Goal: Task Accomplishment & Management: Use online tool/utility

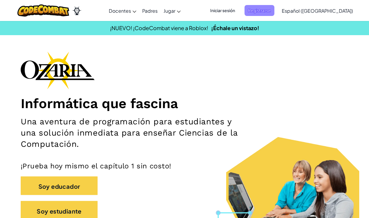
click at [271, 10] on font "Registrarse" at bounding box center [259, 10] width 23 height 5
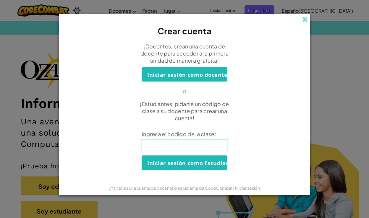
click at [185, 147] on input at bounding box center [185, 145] width 86 height 12
type input "DrinkSheepShare"
click button "Iniciar sesión como Estudiante" at bounding box center [185, 163] width 86 height 14
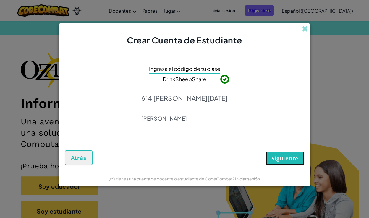
click at [278, 159] on font "Siguiente" at bounding box center [285, 158] width 27 height 7
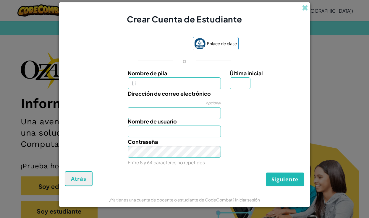
type input "Li"
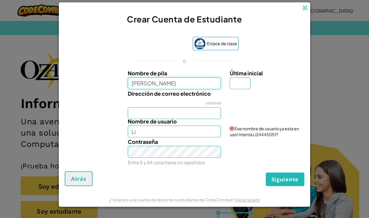
type input "Lindsay Sanchez"
click at [239, 83] on input "Última inicial" at bounding box center [240, 83] width 21 height 12
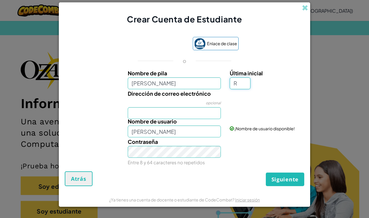
type input "R"
type input "Lindsay SanchezR"
click at [175, 110] on input "Dirección de correo electrónico" at bounding box center [174, 113] width 93 height 12
type input "AL07200121@tecmilenio.mx"
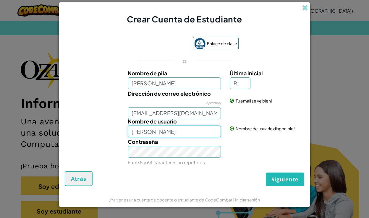
click at [188, 129] on input "Lindsay SanchezR" at bounding box center [174, 132] width 93 height 12
drag, startPoint x: 188, startPoint y: 129, endPoint x: 154, endPoint y: 124, distance: 33.8
click at [155, 126] on div "Nombre de usuario Lindsay SanchezR" at bounding box center [174, 127] width 102 height 20
type input "lsr.schzz"
click at [293, 179] on font "Siguiente" at bounding box center [285, 179] width 27 height 7
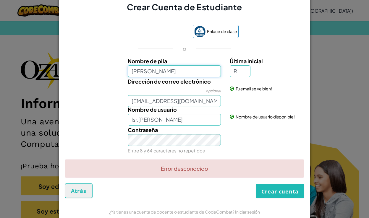
click at [196, 73] on input "Lindsay Sanchez" at bounding box center [174, 71] width 93 height 12
type input "Lindsay Sanchez"
type input "Lindsay Sanchez R"
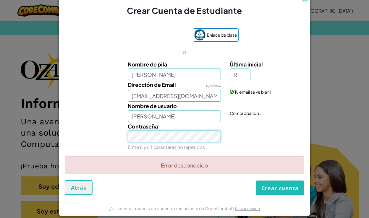
click at [190, 143] on div "Contraseña Entre 8 y 64 caracteres no repetidos" at bounding box center [174, 136] width 102 height 29
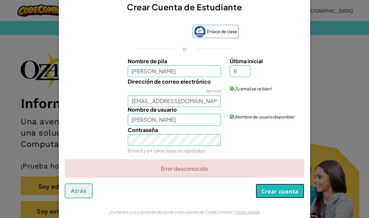
click at [274, 194] on font "Crear cuenta" at bounding box center [279, 191] width 37 height 7
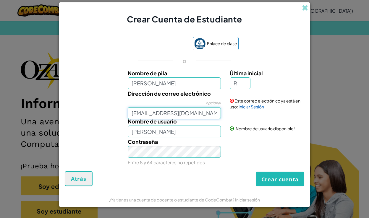
click at [199, 114] on input "AL07200121@tecmilenio.mx" at bounding box center [174, 113] width 93 height 12
click at [212, 139] on div "Contraseña Entre 8 y 64 caracteres no repetidos" at bounding box center [174, 152] width 102 height 29
click at [211, 113] on input "AL07200121@tecmilenio.mx" at bounding box center [174, 113] width 93 height 12
click at [222, 154] on div "Contraseña Entre 8 y 64 caracteres no repetidos" at bounding box center [174, 152] width 102 height 29
click at [251, 106] on font "Iniciar Sesión" at bounding box center [251, 106] width 25 height 5
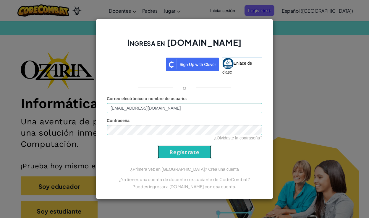
click at [172, 151] on input "Regístrate" at bounding box center [185, 152] width 54 height 13
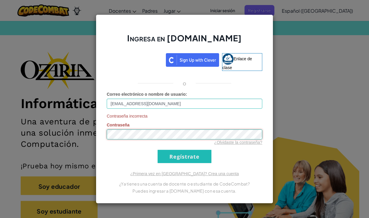
click at [158, 150] on input "Regístrate" at bounding box center [185, 156] width 54 height 13
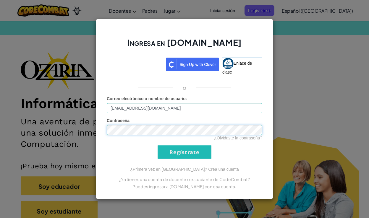
click at [158, 146] on input "Regístrate" at bounding box center [185, 152] width 54 height 13
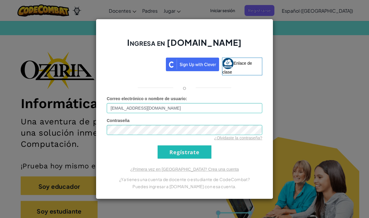
click at [188, 160] on div "Ingresa en Ozaria.com Enlace de clase o Correo electrónico o nombre de usuario …" at bounding box center [184, 109] width 177 height 180
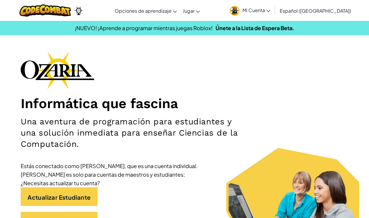
click at [292, 71] on div "Informática que fascina Una aventura de programación para estudiantes y una sol…" at bounding box center [185, 143] width 328 height 185
click at [269, 14] on link "Mi Cuenta" at bounding box center [250, 10] width 46 height 19
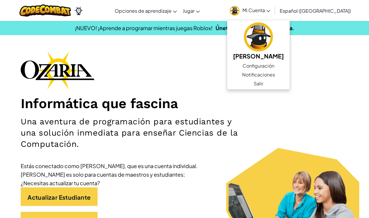
click at [332, 88] on div "Informática que fascina Una aventura de programación para estudiantes y una sol…" at bounding box center [185, 143] width 328 height 185
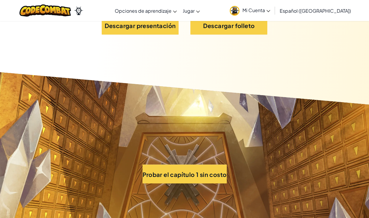
scroll to position [3684, 0]
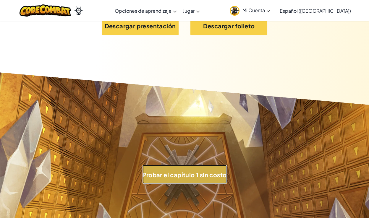
click at [217, 171] on font "Probar el capítulo 1 sin costo" at bounding box center [185, 174] width 84 height 7
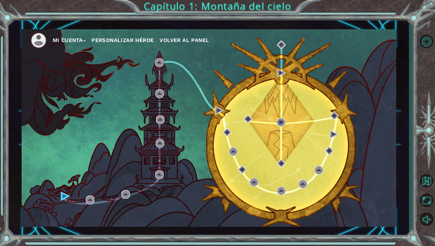
click at [111, 41] on font "Personalizar héroe" at bounding box center [122, 40] width 62 height 6
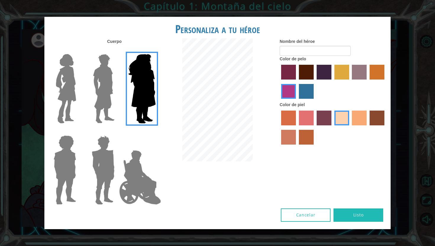
click at [70, 92] on img at bounding box center [66, 89] width 25 height 74
click at [78, 50] on input "Héroe Connie" at bounding box center [78, 50] width 0 height 0
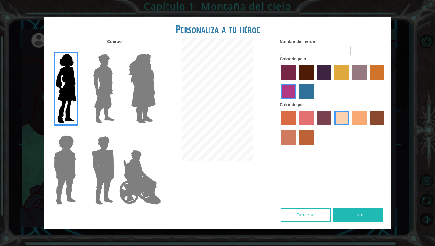
click at [303, 68] on label "color de pelo granate" at bounding box center [306, 72] width 15 height 15
click at [297, 82] on input "color de pelo granate" at bounding box center [297, 82] width 0 height 0
click at [323, 54] on input "Nombre del héroe" at bounding box center [315, 51] width 71 height 10
type input "LSR"
click at [345, 217] on button "Listo" at bounding box center [358, 215] width 50 height 13
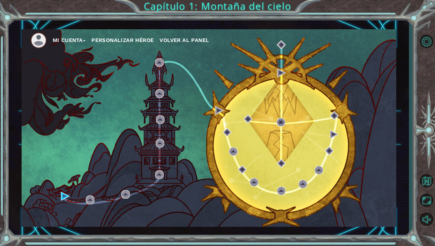
click at [115, 38] on font "Personalizar héroe" at bounding box center [122, 40] width 62 height 6
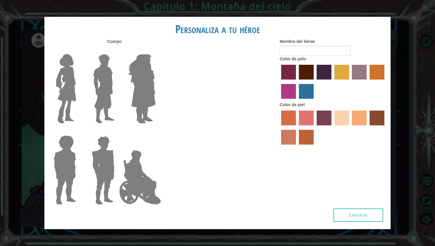
type input "LSR"
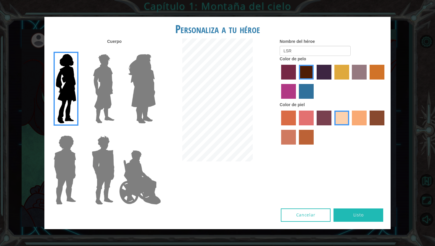
click at [303, 218] on button "Cancelar" at bounding box center [306, 215] width 50 height 13
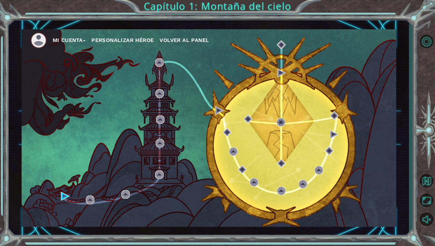
click at [122, 41] on font "Personalizar héroe" at bounding box center [122, 40] width 62 height 6
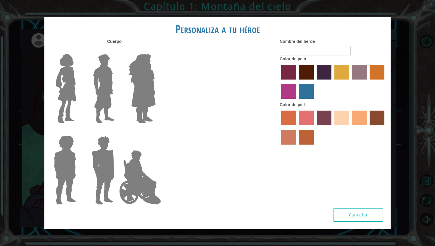
type input "LSR"
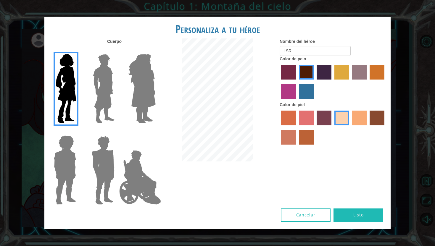
click at [349, 218] on button "Listo" at bounding box center [358, 215] width 50 height 13
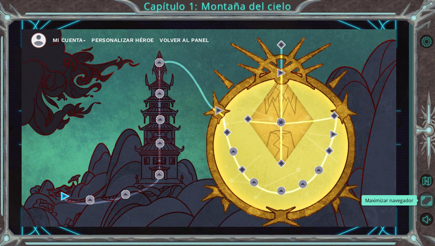
click at [369, 201] on button "Maximizar navegador" at bounding box center [426, 200] width 17 height 17
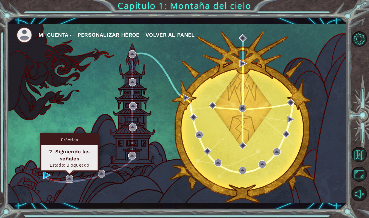
click at [69, 180] on img at bounding box center [70, 179] width 8 height 8
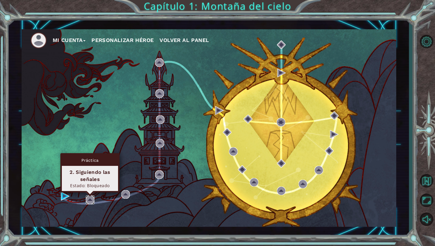
click at [89, 201] on img at bounding box center [90, 200] width 9 height 9
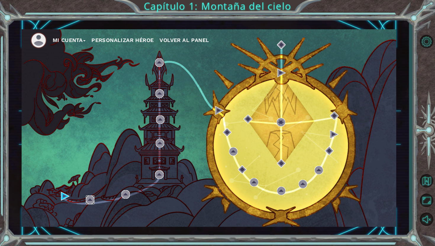
click at [89, 201] on img at bounding box center [90, 200] width 9 height 9
click at [90, 200] on img at bounding box center [90, 200] width 9 height 9
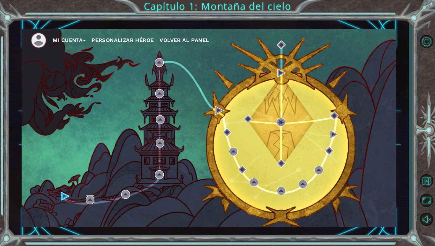
click at [90, 200] on img at bounding box center [90, 200] width 9 height 9
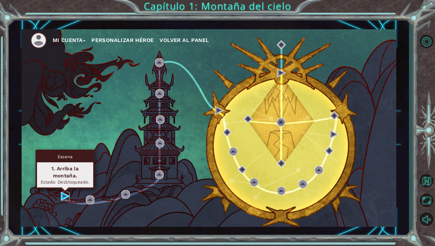
click at [65, 198] on img at bounding box center [65, 196] width 9 height 9
click at [65, 198] on body "Mi Cuenta Personalizar héroe Volver al panel Capítulo 1: Montaña del cielo Text…" at bounding box center [217, 123] width 435 height 246
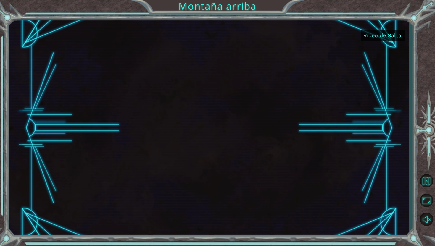
click at [369, 33] on font "Vídeo de Saltar" at bounding box center [383, 35] width 40 height 6
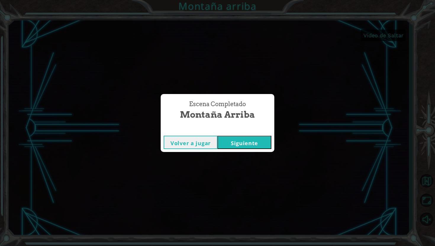
click at [229, 145] on button "Siguiente" at bounding box center [244, 142] width 54 height 13
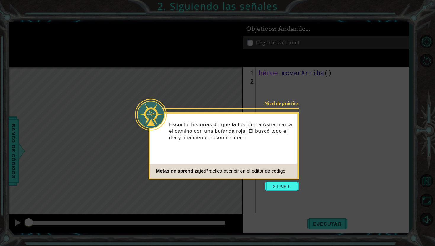
click at [369, 127] on icon at bounding box center [217, 123] width 435 height 246
click at [288, 185] on button "Comenzar" at bounding box center [282, 186] width 34 height 9
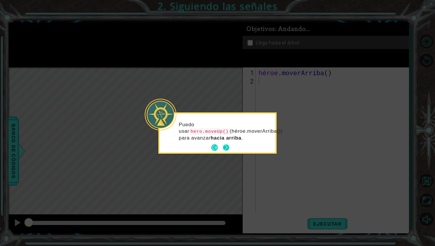
click at [224, 146] on button "Próximo" at bounding box center [225, 147] width 7 height 7
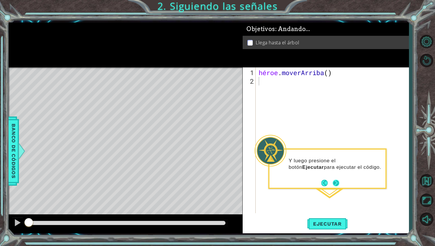
click at [336, 182] on button "Próximo" at bounding box center [336, 183] width 9 height 9
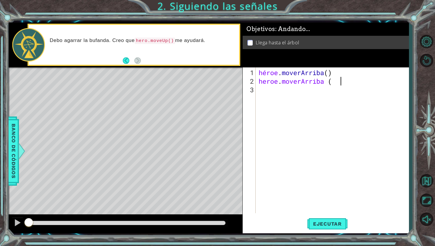
scroll to position [0, 3]
type textarea "heroe . [GEOGRAPHIC_DATA]"
click at [352, 86] on div "héroe . [PERSON_NAME] ( ) héroe . [GEOGRAPHIC_DATA]" at bounding box center [333, 149] width 153 height 163
click at [352, 82] on div "héroe . [PERSON_NAME] ( ) héroe . [GEOGRAPHIC_DATA]" at bounding box center [333, 149] width 153 height 163
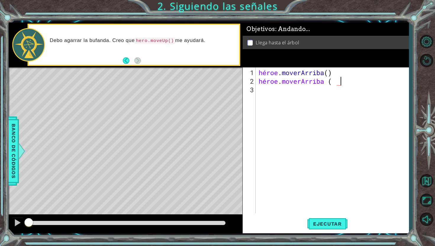
type textarea "heroe . [GEOGRAPHIC_DATA] ()"
click at [322, 218] on font "Ejecutar" at bounding box center [327, 224] width 29 height 6
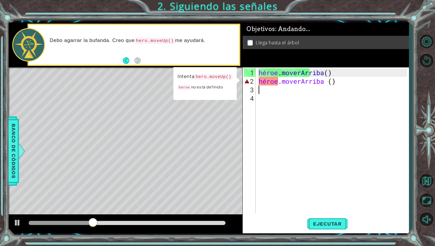
click at [266, 82] on div "héroe . [PERSON_NAME] ( ) héroe . [GEOGRAPHIC_DATA] ( )" at bounding box center [333, 149] width 153 height 163
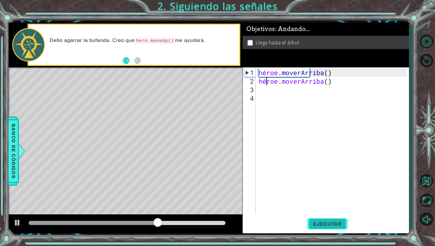
click at [323, 218] on button "Ejecutar" at bounding box center [327, 224] width 41 height 17
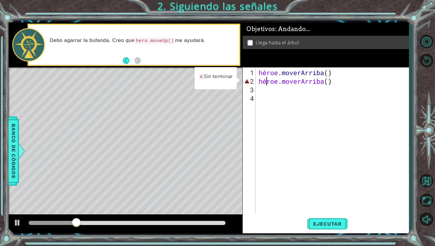
click at [256, 84] on div "héroe . moverArriba () 1 2 3 4 héroe . [PERSON_NAME] ( ) héroe . moverArriba ( …" at bounding box center [325, 140] width 164 height 146
click at [261, 84] on div "héroe . [PERSON_NAME] ( ) héroe . moverArriba ( ) ​ ​" at bounding box center [333, 149] width 153 height 163
click at [265, 84] on div "héroe . [PERSON_NAME] ( ) héroe . moverArriba ( ) ​ ​" at bounding box center [333, 149] width 153 height 163
click at [273, 84] on div "héroe . [PERSON_NAME] ( ) héroe . moverArriba ( ) ​ ​" at bounding box center [333, 149] width 153 height 163
click at [266, 84] on div "héroe . [PERSON_NAME] ( ) héroe . moverArriba ( ) ​ ​" at bounding box center [333, 149] width 153 height 163
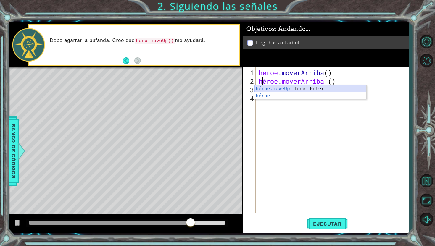
click at [279, 88] on div "héroe.moveUp Toca Enter héroe ​ Toca Enter" at bounding box center [310, 99] width 112 height 28
type textarea "hero.moveUp() . [GEOGRAPHIC_DATA] ()"
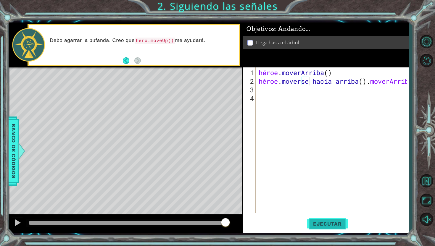
click at [329, 218] on button "Ejecutar" at bounding box center [327, 224] width 41 height 17
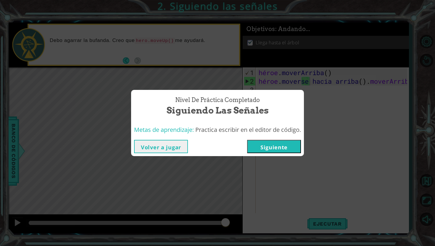
click at [287, 143] on button "Siguiente" at bounding box center [274, 146] width 54 height 13
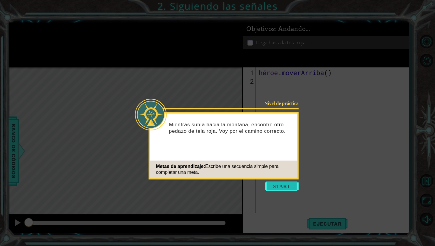
click at [288, 185] on button "Comenzar" at bounding box center [282, 186] width 34 height 9
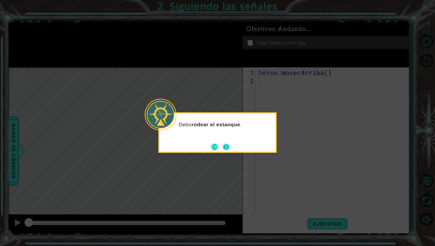
click at [228, 149] on button "Próximo" at bounding box center [226, 146] width 7 height 7
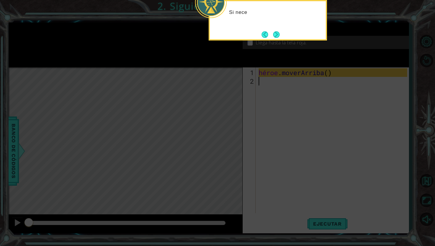
click at [272, 135] on icon at bounding box center [217, 40] width 435 height 411
click at [277, 35] on button "Próximo" at bounding box center [276, 34] width 7 height 7
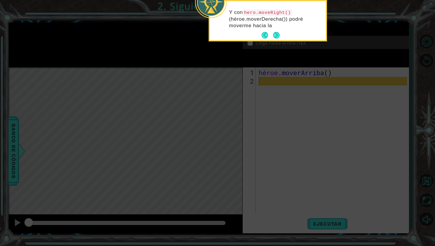
click at [277, 33] on button "Próximo" at bounding box center [276, 35] width 7 height 7
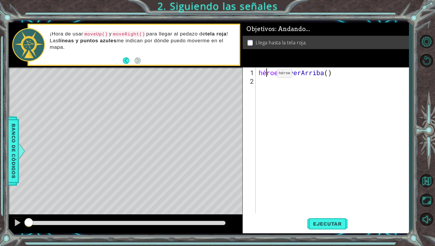
click at [268, 75] on div "héroe . moverArriba ( )" at bounding box center [333, 149] width 153 height 163
type textarea "hero.moveUp()"
click at [259, 84] on div "héroe . moverArriba ( )" at bounding box center [333, 149] width 153 height 163
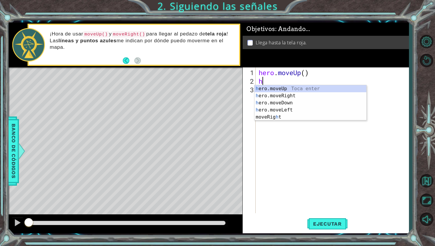
type textarea "he"
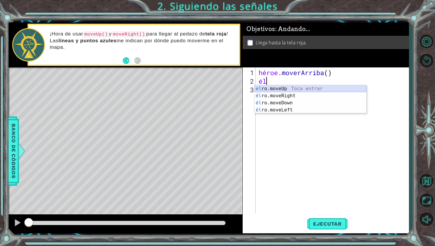
click at [274, 87] on div "el ro.moveUp Toca entrar él ro.moveRight Toca Enter él ro.moveDown Toca Enter é…" at bounding box center [310, 106] width 112 height 43
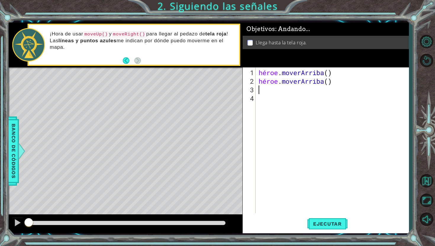
type textarea "h"
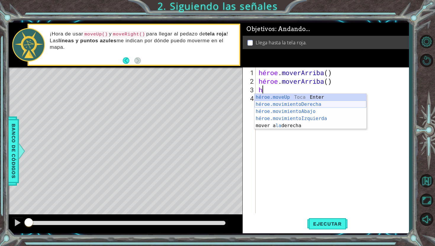
click at [273, 105] on div "héroe.moveUp Toca Enter héroe.movimientoDerecha ​ Toca Enter héroe.movimientoAb…" at bounding box center [310, 119] width 112 height 50
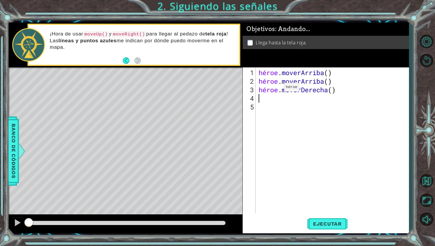
type textarea "h"
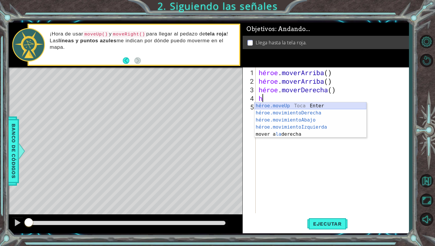
click at [278, 107] on div "héroe.moveUp Toca Enter héroe.movimientoDerecha ​ Toca Enter héroe.movimientoAb…" at bounding box center [310, 127] width 112 height 50
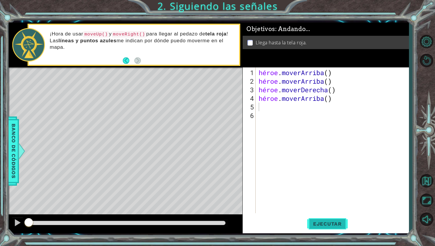
click at [317, 218] on button "Ejecutar" at bounding box center [327, 224] width 41 height 17
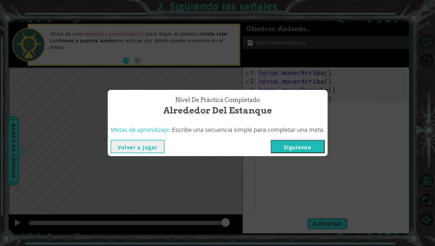
click at [292, 145] on font "Siguiente" at bounding box center [297, 147] width 27 height 7
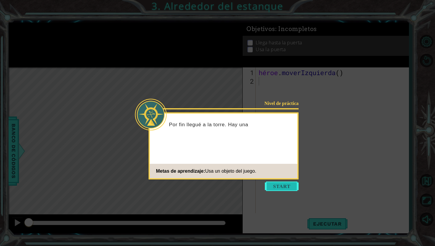
click at [280, 186] on button "Comenzar" at bounding box center [282, 186] width 34 height 9
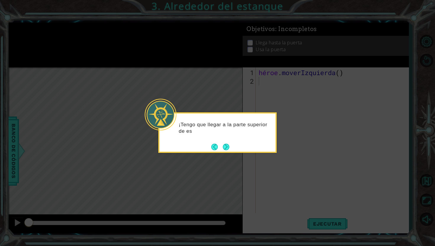
click at [258, 142] on div "¡Tengo que llegar a la parte superior de es" at bounding box center [217, 131] width 116 height 30
click at [227, 145] on button "Próximo" at bounding box center [225, 147] width 7 height 7
click at [226, 146] on button "Next" at bounding box center [226, 146] width 9 height 9
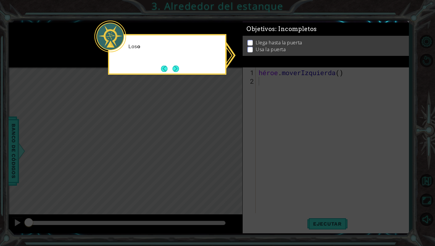
click at [226, 146] on icon at bounding box center [217, 123] width 435 height 246
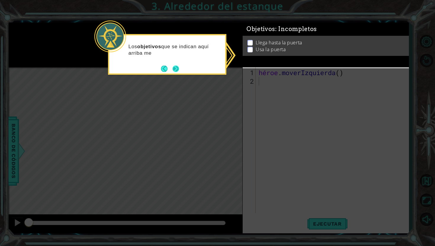
click at [172, 69] on button "Próximo" at bounding box center [175, 68] width 7 height 7
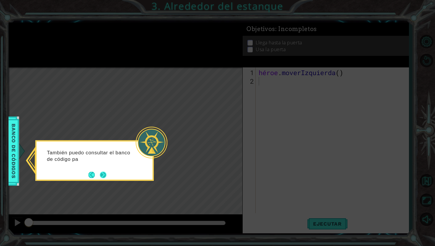
click at [105, 172] on button "Próximo" at bounding box center [103, 175] width 7 height 7
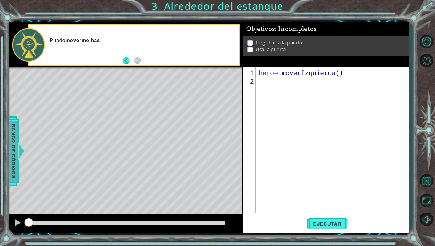
click at [13, 159] on font "Banco de códigos" at bounding box center [10, 151] width 6 height 55
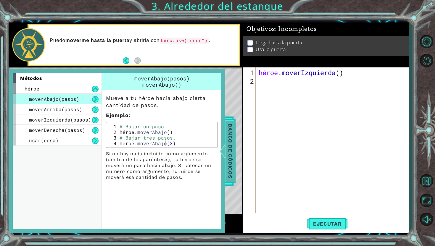
click at [229, 132] on font "Banco de códigos" at bounding box center [227, 151] width 6 height 55
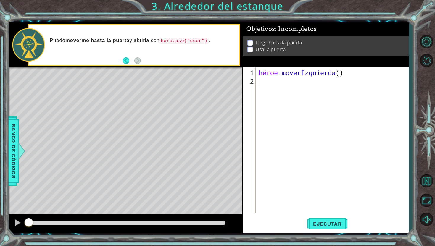
click at [269, 79] on div "héroe . moverIzquierda ( )" at bounding box center [333, 149] width 153 height 163
type textarea "h"
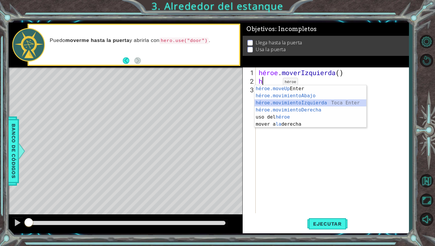
click at [285, 103] on div "héroe.moveUp Toca Enter héroe.movimientoAbajo ​ Toca Enter héroe.movimientoIzqu…" at bounding box center [310, 113] width 112 height 57
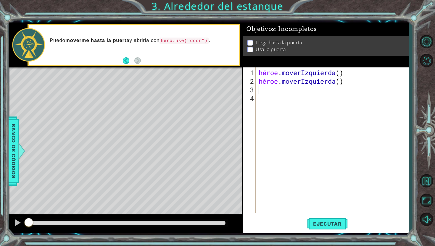
type textarea "h"
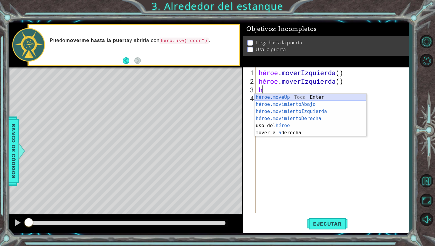
click at [291, 96] on div "héroe.moveUp Toca Enter héroe.movimientoAbajo ​ Toca Enter héroe.movimientoIzqu…" at bounding box center [310, 122] width 112 height 57
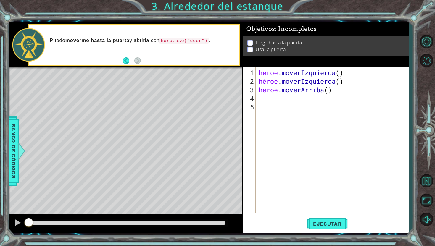
type textarea "h"
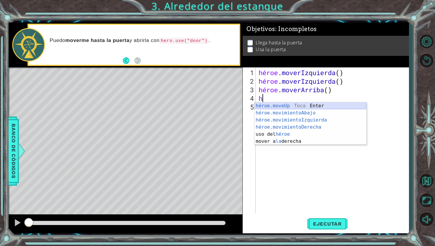
click at [301, 106] on div "héroe.moveUp Toca Enter héroe.movimientoAbajo ​ Toca Enter héroe.movimientoIzqu…" at bounding box center [310, 130] width 112 height 57
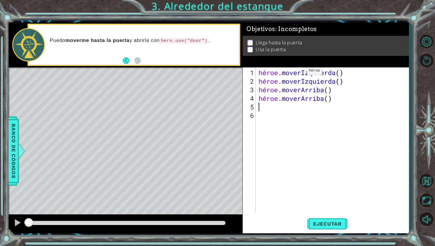
type textarea "h"
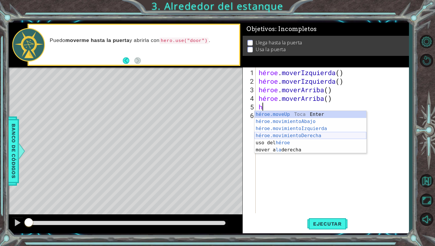
click at [312, 133] on div "héroe.moveUp Toca Enter héroe.movimientoAbajo ​ Toca Enter héroe.movimientoIzqu…" at bounding box center [310, 139] width 112 height 57
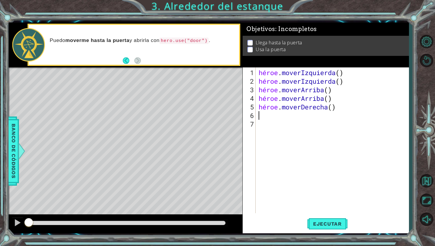
type textarea "h"
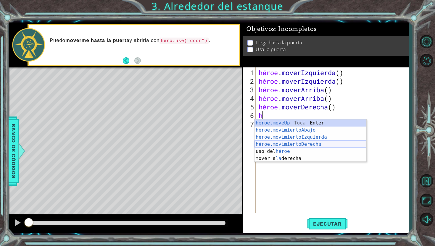
click at [297, 142] on div "héroe.moveUp Toca Enter héroe.movimientoAbajo ​ Toca Enter héroe.movimientoIzqu…" at bounding box center [310, 147] width 112 height 57
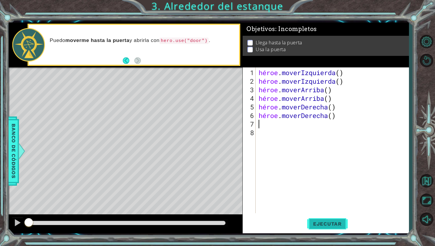
click at [338, 218] on font "Ejecutar" at bounding box center [327, 224] width 29 height 6
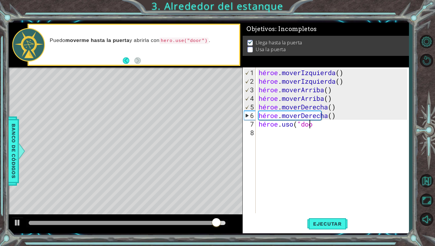
scroll to position [0, 2]
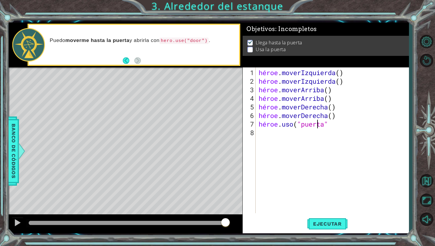
type textarea "hero.use("door")"
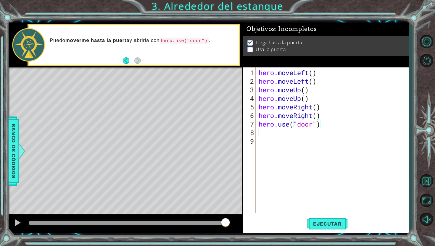
scroll to position [0, 0]
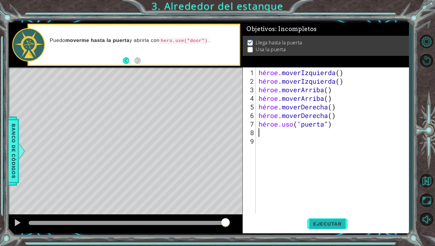
click at [333, 218] on button "Ejecutar" at bounding box center [327, 224] width 41 height 17
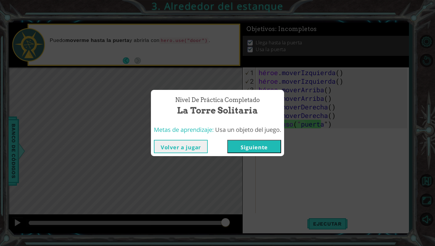
click at [264, 151] on button "Siguiente" at bounding box center [254, 146] width 54 height 13
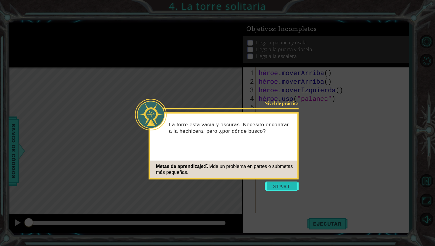
click at [282, 184] on button "Comenzar" at bounding box center [282, 186] width 34 height 9
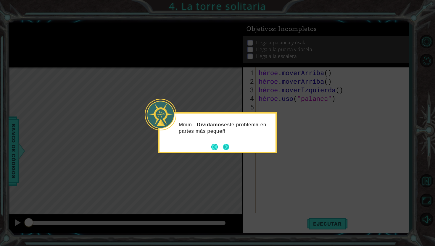
click at [229, 149] on button "Próximo" at bounding box center [226, 147] width 7 height 7
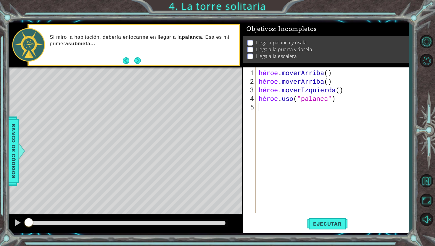
type textarea "h"
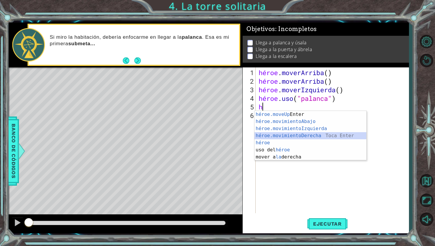
click at [329, 137] on div "héroe.moveUp Toca Enter héroe.movimientoAbajo ​ Toca Enter héroe.movimientoIzqu…" at bounding box center [310, 143] width 112 height 64
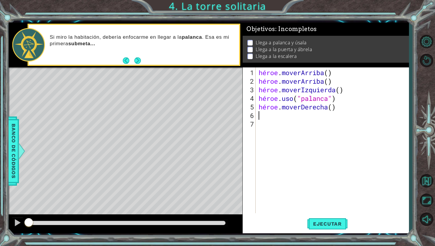
type textarea "h"
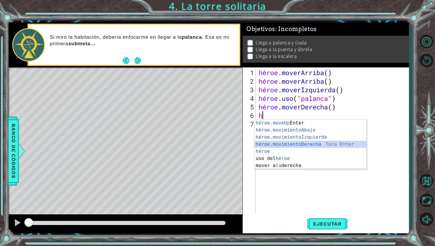
click at [326, 144] on div "héroe.moveUp Toca Enter héroe.movimientoAbajo ​ Toca Enter héroe.movimientoIzqu…" at bounding box center [310, 151] width 112 height 64
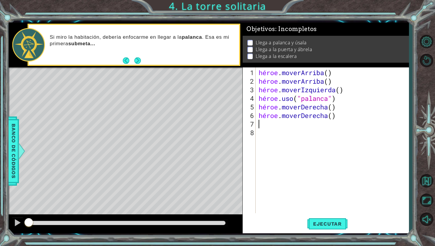
type textarea "h"
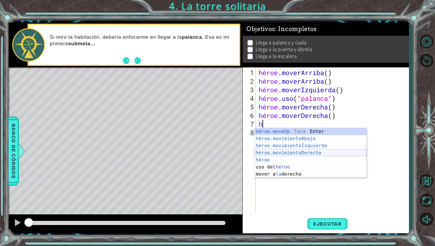
click at [320, 150] on div "héroe.moveUp Toca Enter héroe.movimientoAbajo ​ Toca Enter héroe.movimientoIzqu…" at bounding box center [310, 160] width 112 height 64
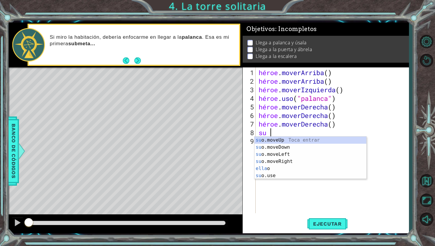
type textarea "hero"
click at [310, 179] on div "héroe . [PERSON_NAME] ( ) héroe . [PERSON_NAME] ( ) héroe . moverIzquierda ( ) …" at bounding box center [333, 149] width 153 height 163
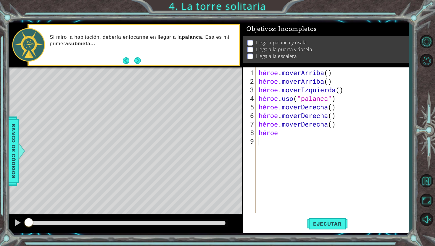
scroll to position [0, 0]
click at [290, 134] on div "héroe . [PERSON_NAME] ( ) héroe . [PERSON_NAME] ( ) héroe . moverIzquierda ( ) …" at bounding box center [333, 149] width 153 height 163
click at [295, 131] on div "héroe . [PERSON_NAME] ( ) héroe . [PERSON_NAME] ( ) héroe . moverIzquierda ( ) …" at bounding box center [333, 149] width 153 height 163
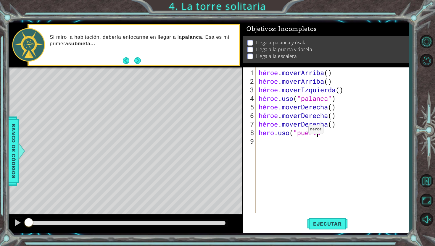
type textarea "hero.uso("door")"
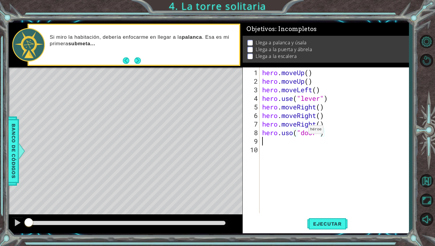
scroll to position [0, 0]
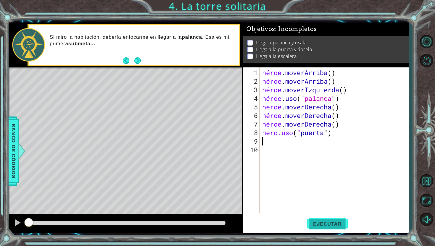
click at [333, 218] on font "Ejecutar" at bounding box center [327, 224] width 29 height 6
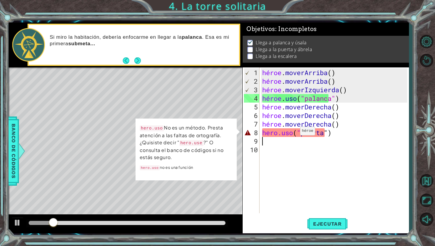
click at [294, 133] on div "héroe . [PERSON_NAME] ( ) héroe . [PERSON_NAME] ( ) héroe . moverIzquierda ( ) …" at bounding box center [335, 149] width 149 height 163
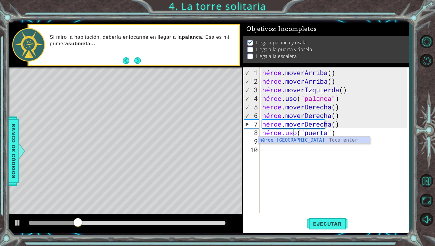
scroll to position [0, 1]
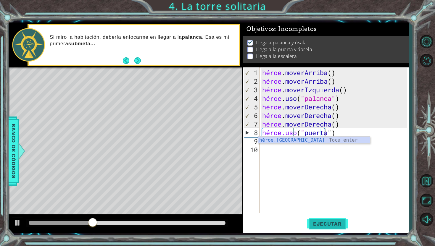
type textarea "hero.use("door")"
click at [335, 218] on font "Ejecutar" at bounding box center [327, 224] width 29 height 6
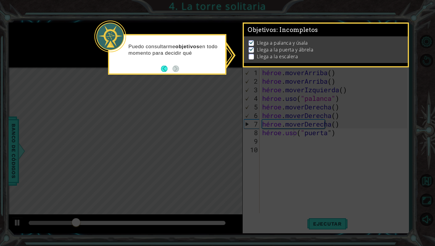
click at [189, 78] on icon at bounding box center [217, 123] width 435 height 246
click at [166, 69] on button "Atrás" at bounding box center [167, 68] width 12 height 7
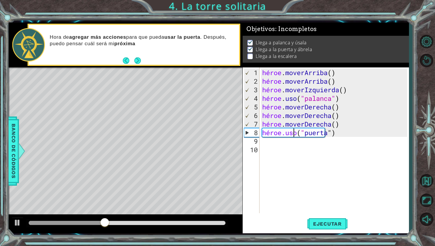
click at [298, 143] on div "héroe . [PERSON_NAME] ( ) héroe . [PERSON_NAME] ( ) héroe . moverIzquierda ( ) …" at bounding box center [335, 149] width 149 height 163
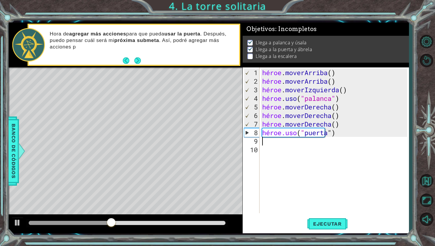
type textarea "h"
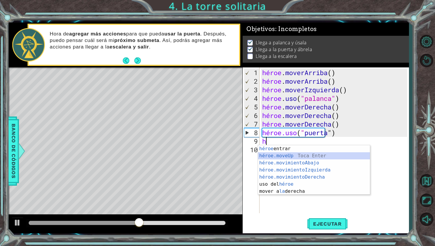
click at [308, 156] on div "héroe Toca entrar héroe.moveUp ​ Toca Enter héroe.movimientoAbajo ​ Toca Enter …" at bounding box center [314, 177] width 112 height 64
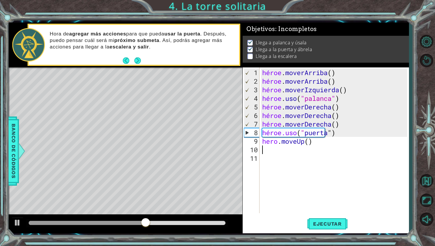
type textarea "h"
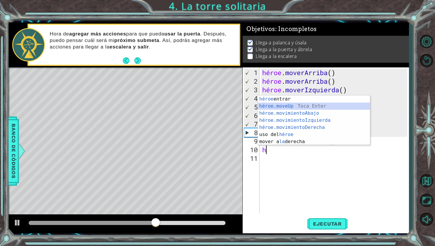
click at [308, 106] on div "héroe Toca entrar héroe.moveUp ​ Toca Enter héroe.movimientoAbajo ​ Toca Enter …" at bounding box center [314, 128] width 112 height 64
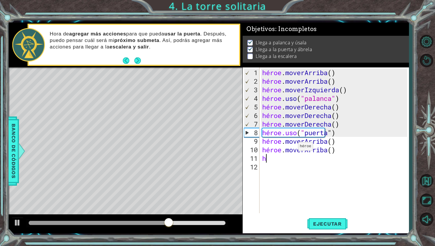
type textarea "he"
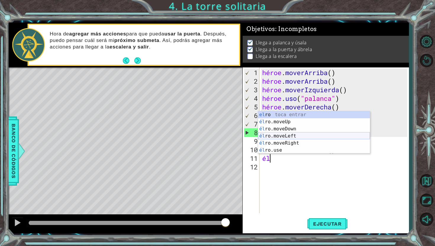
click at [305, 135] on div "el ro toca entrar él ro.moveUp Toca Enter él ro.moveDown Toca Enter él ro.moveL…" at bounding box center [314, 139] width 112 height 57
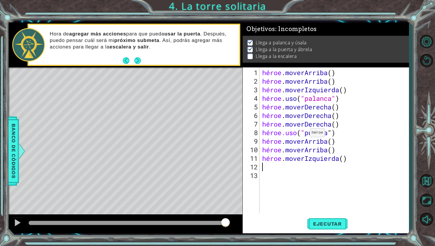
type textarea "h"
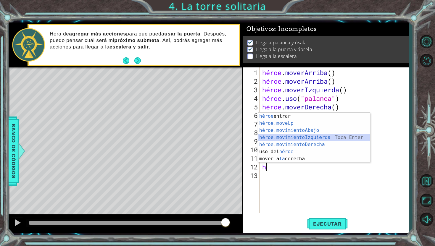
click at [319, 135] on div "héroe Toca entrar héroe.moveUp ​ Toca Enter héroe.movimientoAbajo ​ Toca Enter …" at bounding box center [314, 145] width 112 height 64
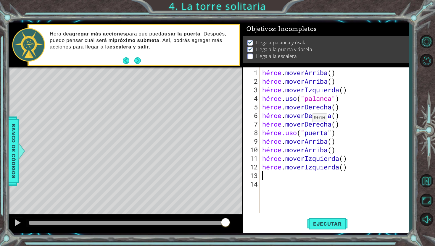
type textarea "h"
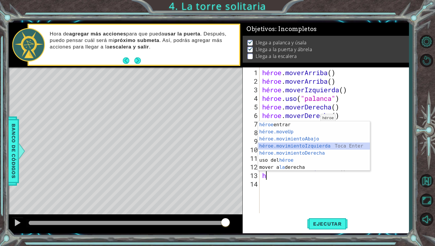
click at [317, 145] on div "héroe Toca entrar héroe.moveUp ​ Toca Enter héroe.movimientoAbajo ​ Toca Enter …" at bounding box center [314, 153] width 112 height 64
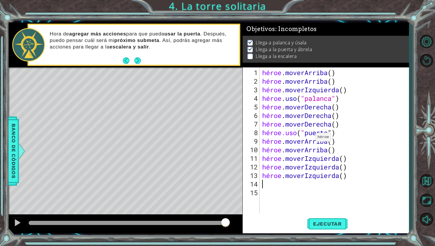
type textarea "h"
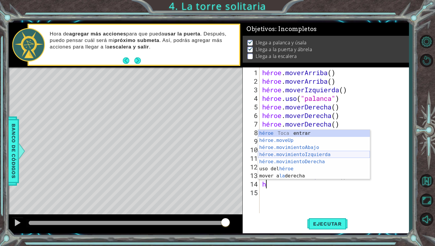
click at [326, 154] on div "héroe Toca entrar héroe.moveUp ​ Toca Enter héroe.movimientoAbajo ​ Toca Enter …" at bounding box center [314, 162] width 112 height 64
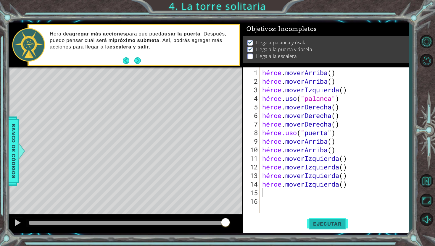
click at [327, 218] on font "Ejecutar" at bounding box center [327, 224] width 29 height 6
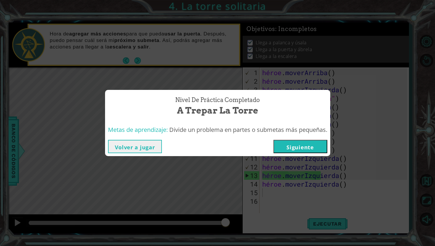
click at [312, 149] on font "Siguiente" at bounding box center [299, 147] width 27 height 7
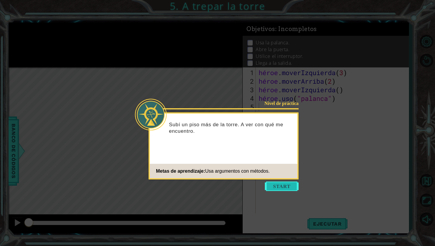
click at [277, 190] on button "Comenzar" at bounding box center [282, 186] width 34 height 9
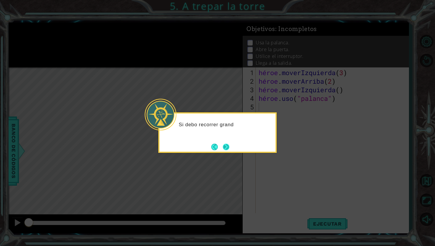
click at [227, 146] on button "Próximo" at bounding box center [226, 146] width 7 height 7
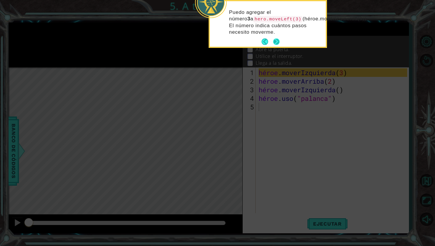
click at [273, 42] on button "Próximo" at bounding box center [276, 41] width 7 height 7
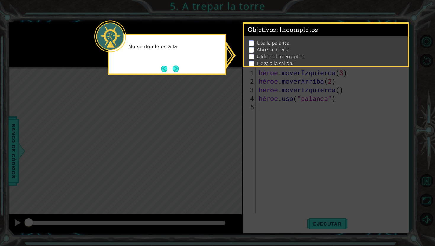
click at [241, 51] on icon at bounding box center [217, 123] width 435 height 246
click at [176, 65] on button "Próximo" at bounding box center [175, 68] width 7 height 7
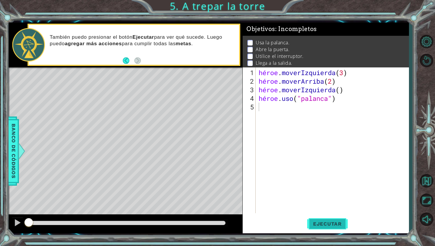
click at [336, 218] on button "Ejecutar" at bounding box center [327, 224] width 41 height 17
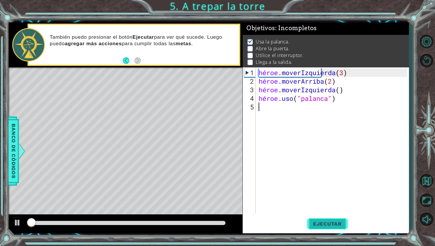
scroll to position [1, 0]
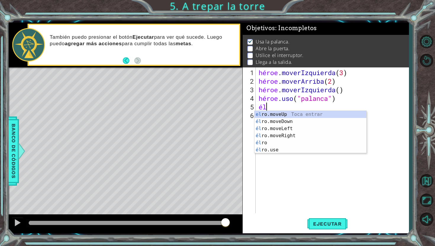
type textarea "h"
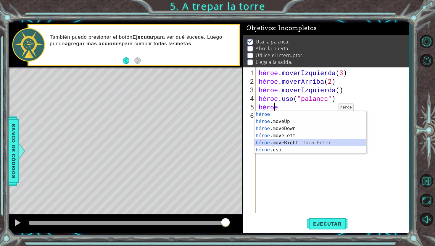
click at [311, 141] on div "héroe Toca entrar héroe .moveUp Toca Enter héroe .moveDown Toca Enter héroe .mo…" at bounding box center [310, 139] width 112 height 57
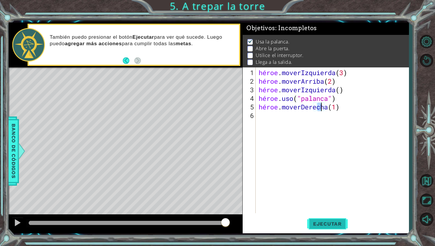
type textarea "hero.moveRight(1)"
click at [325, 218] on font "Ejecutar" at bounding box center [327, 224] width 29 height 6
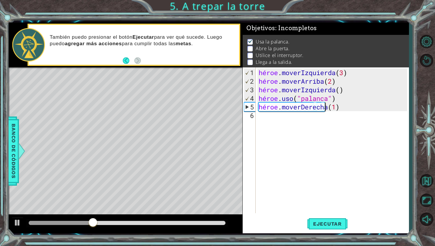
click at [335, 106] on div "héroe . moverIzquierda ( 3 ) héroe . moverArriba ( 2 ) héroe . moverIzquierda (…" at bounding box center [333, 149] width 153 height 163
click at [320, 108] on div "héroe . moverIzquierda ( 3 ) héroe . moverArriba ( 2 ) héroe . moverIzquierda (…" at bounding box center [333, 149] width 153 height 163
click at [323, 110] on div "héroe . moverIzquierda ( 3 ) héroe . moverArriba ( 2 ) héroe . moverIzquierda (…" at bounding box center [333, 149] width 153 height 163
click at [308, 117] on div "héroe . moverIzquierda ( 3 ) héroe . moverArriba ( 2 ) héroe . moverIzquierda (…" at bounding box center [333, 149] width 153 height 163
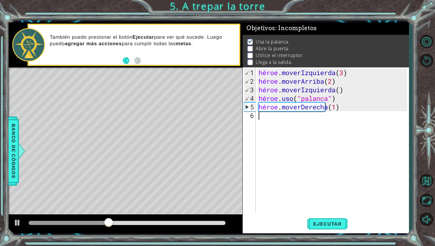
scroll to position [0, 0]
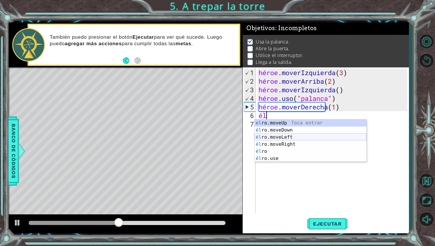
click at [298, 135] on div "el ro.moveUp Toca entrar él ro.moveDown Toca Enter él ro.moveLeft [PERSON_NAME]…" at bounding box center [310, 147] width 112 height 57
type textarea "hero.moveLeft(1)"
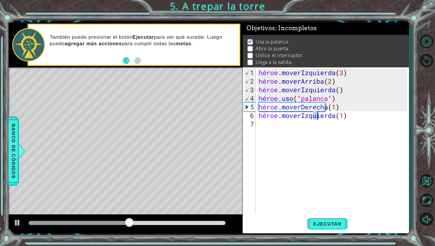
click at [300, 126] on div "héroe . moverIzquierda ( 3 ) héroe . moverArriba ( 2 ) héroe . moverIzquierda (…" at bounding box center [333, 149] width 153 height 163
click at [358, 115] on div "héroe . moverIzquierda ( 3 ) héroe . moverArriba ( 2 ) héroe . moverIzquierda (…" at bounding box center [333, 149] width 153 height 163
click at [361, 115] on div "héroe . moverIzquierda ( 3 ) héroe . moverArriba ( 2 ) héroe . moverIzquierda (…" at bounding box center [333, 149] width 153 height 163
type textarea "hero.moveLeft(1)2"
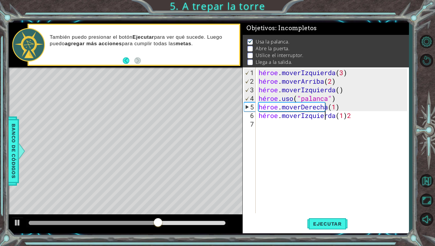
click at [365, 115] on div "héroe . moverIzquierda ( 3 ) héroe . moverArriba ( 2 ) héroe . moverIzquierda (…" at bounding box center [333, 149] width 153 height 163
click at [369, 117] on div "héroe . moverIzquierda ( 3 ) héroe . moverArriba ( 2 ) héroe . moverIzquierda (…" at bounding box center [333, 149] width 153 height 163
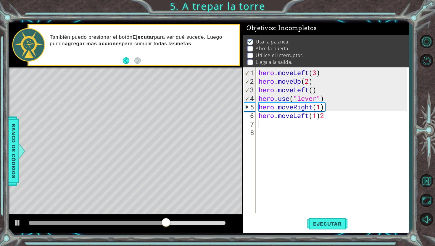
scroll to position [0, 0]
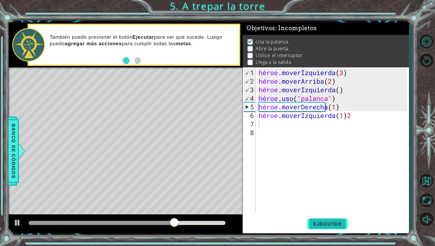
click at [329, 218] on button "Ejecutar" at bounding box center [327, 224] width 41 height 17
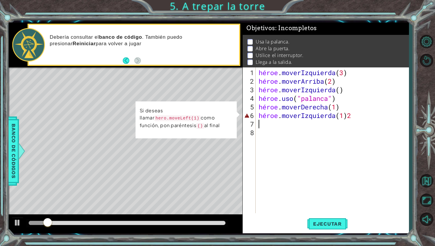
click at [364, 117] on div "héroe . moverIzquierda ( 3 ) héroe . moverArriba ( 2 ) héroe . moverIzquierda (…" at bounding box center [333, 149] width 153 height 163
click at [369, 114] on div "héroe . moverIzquierda ( 3 ) héroe . moverArriba ( 2 ) héroe . moverIzquierda (…" at bounding box center [333, 149] width 153 height 163
type textarea "hero.moveLeft(1)2)"
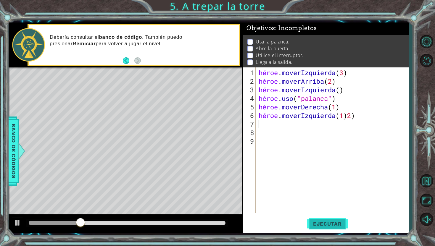
click at [330, 218] on font "Ejecutar" at bounding box center [327, 224] width 29 height 6
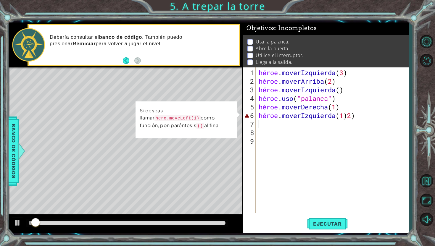
click at [365, 126] on div "héroe . moverIzquierda ( 3 ) héroe . moverArriba ( 2 ) héroe . moverIzquierda (…" at bounding box center [333, 149] width 153 height 163
click at [361, 114] on div "héroe . moverIzquierda ( 3 ) héroe . moverArriba ( 2 ) héroe . moverIzquierda (…" at bounding box center [333, 149] width 153 height 163
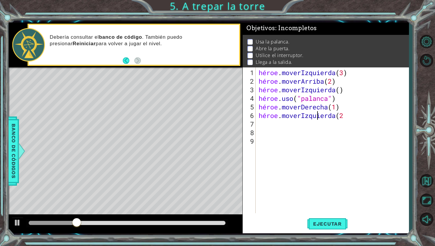
type textarea "hero.moveLeft(2)"
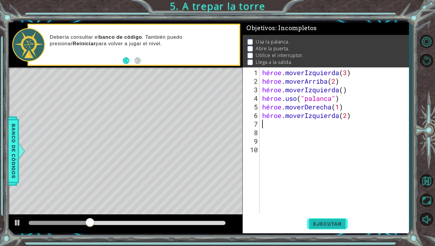
click at [321, 218] on font "Ejecutar" at bounding box center [327, 224] width 29 height 6
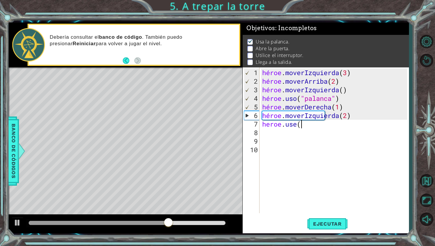
scroll to position [0, 1]
type textarea "heroe.use("palanca")"
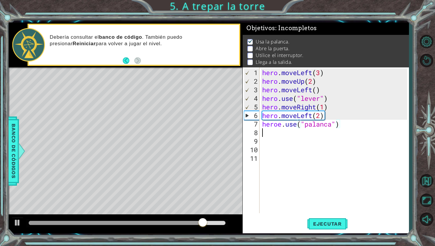
scroll to position [0, 0]
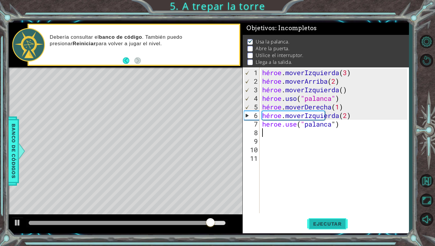
click at [314, 218] on font "Ejecutar" at bounding box center [327, 224] width 29 height 6
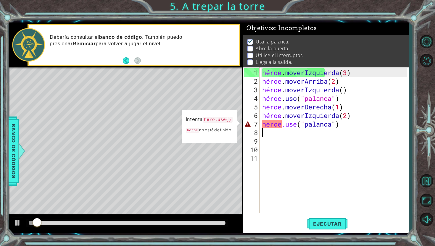
click at [279, 126] on div "héroe . moverIzquierda ( 3 ) héroe . moverArriba ( 2 ) héroe . moverIzquierda (…" at bounding box center [335, 149] width 149 height 163
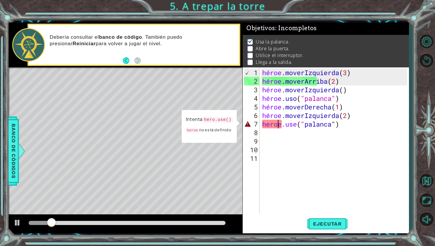
click at [281, 127] on div "héroe . moverIzquierda ( 3 ) héroe . moverArriba ( 2 ) héroe . moverIzquierda (…" at bounding box center [335, 149] width 149 height 163
type textarea "hero.use("palanca")"
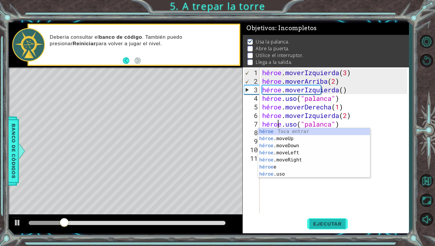
click at [336, 218] on font "Ejecutar" at bounding box center [327, 224] width 29 height 6
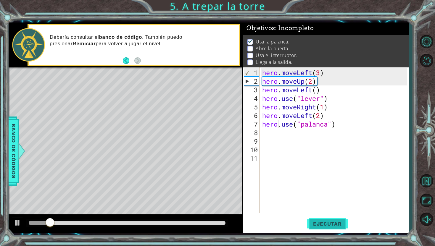
click at [297, 149] on div "hero . moveLeft ( 3 ) hero . moveUp ( 2 ) hero . moveLeft ( ) hero . use ( "lev…" at bounding box center [335, 149] width 149 height 163
click at [300, 130] on div "hero . moveLeft ( 3 ) hero . moveUp ( 2 ) hero . moveLeft ( ) hero . use ( "lev…" at bounding box center [335, 149] width 149 height 163
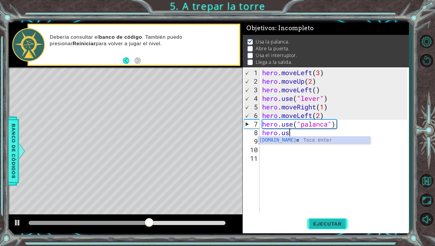
scroll to position [0, 1]
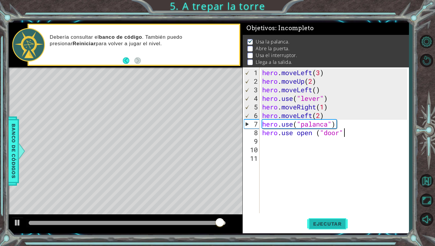
type textarea "hero.use open ("door")"
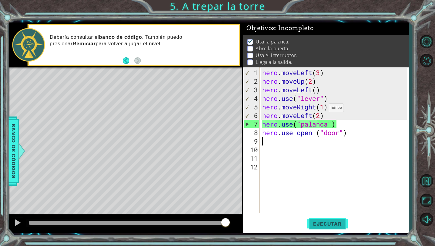
click at [324, 110] on div "hero . moveLeft ( 3 ) hero . moveUp ( 2 ) hero . moveLeft ( ) hero . use ( "lev…" at bounding box center [335, 149] width 149 height 163
click at [329, 110] on div "hero . moveLeft ( 3 ) hero . moveUp ( 2 ) hero . moveLeft ( ) hero . use ( "lev…" at bounding box center [335, 149] width 149 height 163
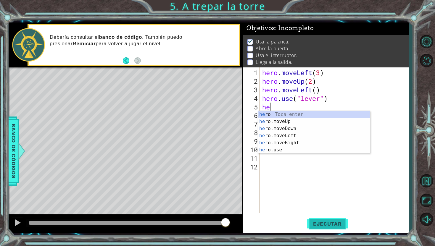
type textarea "h"
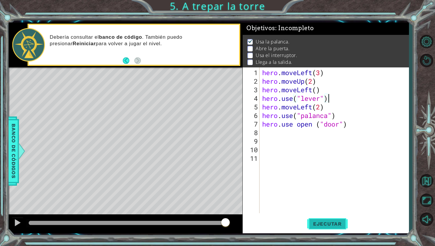
click at [340, 218] on span "Ejecutar" at bounding box center [327, 224] width 41 height 6
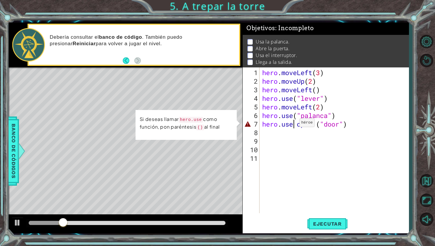
click at [294, 125] on div "hero . moveLeft ( 3 ) hero . moveUp ( 2 ) hero . moveLeft ( ) hero . use ( "lev…" at bounding box center [335, 149] width 149 height 163
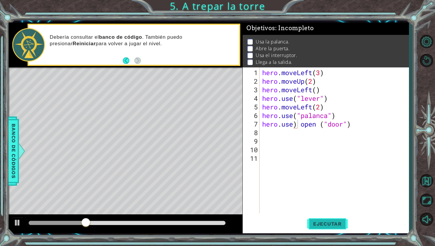
click at [320, 218] on span "Ejecutar" at bounding box center [327, 224] width 41 height 6
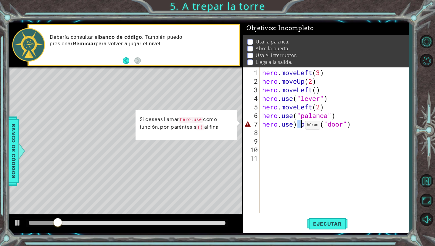
click at [299, 127] on div "hero . moveLeft ( 3 ) hero . moveUp ( 2 ) hero . moveLeft ( ) hero . use ( "lev…" at bounding box center [335, 149] width 149 height 163
click at [301, 127] on div "hero . moveLeft ( 3 ) hero . moveUp ( 2 ) hero . moveLeft ( ) hero . use ( "lev…" at bounding box center [335, 149] width 149 height 163
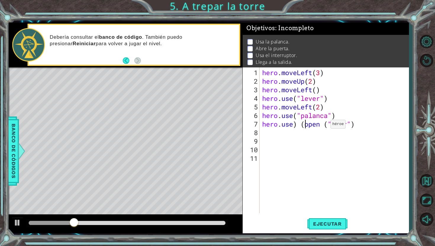
scroll to position [0, 2]
click at [297, 127] on div "hero . moveLeft ( 3 ) hero . moveUp ( 2 ) hero . moveLeft ( ) hero . use ( "lev…" at bounding box center [335, 149] width 149 height 163
click at [323, 123] on div "hero . moveLeft ( 3 ) hero . moveUp ( 2 ) hero . moveLeft ( ) hero . use ( "lev…" at bounding box center [335, 149] width 149 height 163
click at [322, 218] on button "Ejecutar" at bounding box center [327, 224] width 41 height 17
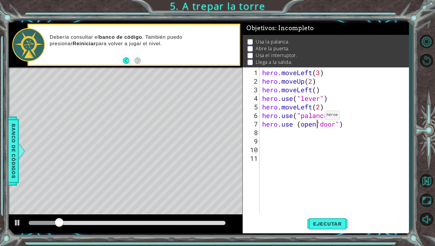
scroll to position [0, 2]
type textarea "hero.use (open,"door")"
click at [341, 218] on button "Ejecutar" at bounding box center [327, 224] width 41 height 17
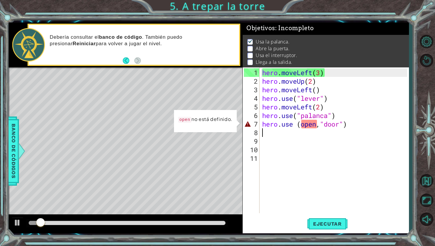
click at [313, 129] on div "hero . moveLeft ( 3 ) hero . moveUp ( 2 ) hero . moveLeft ( ) hero . use ( "lev…" at bounding box center [335, 149] width 149 height 163
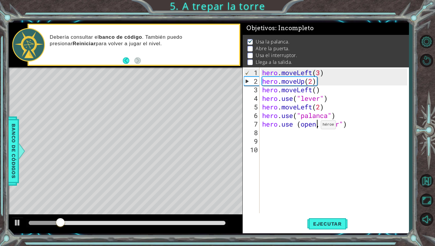
click at [315, 127] on div "hero . moveLeft ( 3 ) hero . moveUp ( 2 ) hero . moveLeft ( ) hero . use ( "lev…" at bounding box center [335, 149] width 149 height 163
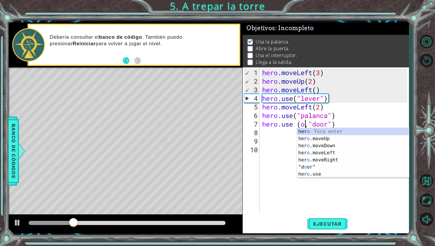
click at [307, 126] on div "hero . moveLeft ( 3 ) hero . moveUp ( 2 ) hero . moveLeft ( ) hero . use ( "lev…" at bounding box center [335, 149] width 149 height 163
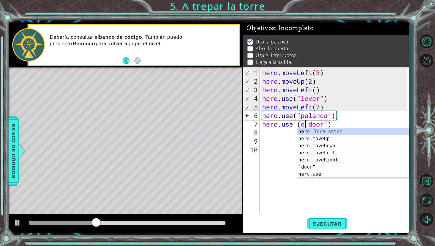
type textarea "hero.use ("door")"
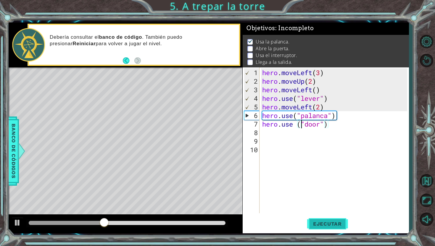
click at [327, 218] on span "Ejecutar" at bounding box center [327, 224] width 41 height 6
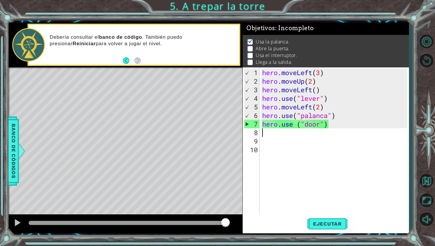
click at [296, 130] on div "hero . moveLeft ( 3 ) hero . moveUp ( 2 ) hero . moveLeft ( ) hero . use ( "lev…" at bounding box center [335, 149] width 149 height 163
click at [340, 218] on span "Ejecutar" at bounding box center [327, 224] width 41 height 6
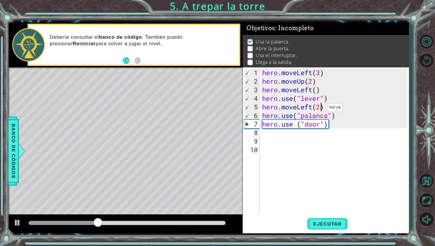
click at [322, 110] on div "hero . moveLeft ( 3 ) hero . moveUp ( 2 ) hero . moveLeft ( ) hero . use ( "lev…" at bounding box center [335, 149] width 149 height 163
type textarea "hero.moveLeft(1)"
click at [322, 218] on span "Ejecutar" at bounding box center [327, 224] width 41 height 6
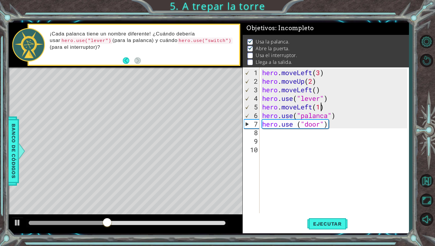
click at [333, 140] on div "hero . moveLeft ( 3 ) hero . moveUp ( 2 ) hero . moveLeft ( ) hero . use ( "lev…" at bounding box center [335, 149] width 149 height 163
click at [308, 133] on div "hero . moveLeft ( 3 ) hero . moveUp ( 2 ) hero . moveLeft ( ) hero . use ( "lev…" at bounding box center [335, 149] width 149 height 163
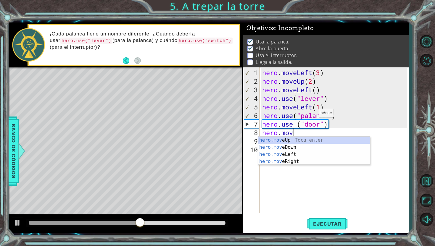
scroll to position [0, 1]
click at [306, 141] on div "hero.move Up Toca enter hero.move Down Toca enter hero.move Left Toca enter her…" at bounding box center [314, 158] width 112 height 43
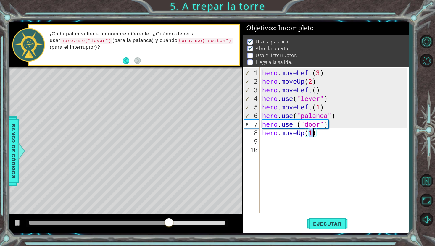
type textarea "hero.moveUp(2)"
click at [320, 142] on div "hero . moveLeft ( 3 ) hero . moveUp ( 2 ) hero . moveLeft ( ) hero . use ( "lev…" at bounding box center [335, 149] width 149 height 163
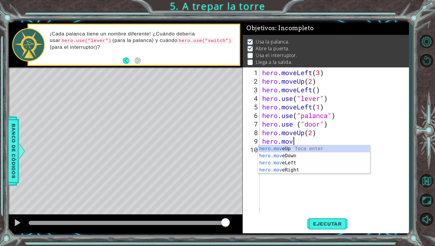
scroll to position [0, 1]
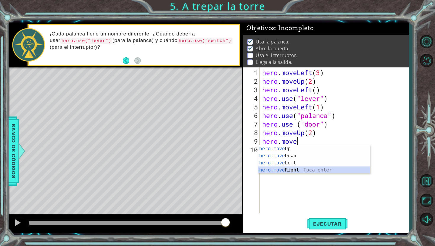
click at [322, 172] on div "hero.move Up Toca enter hero.move Down Toca enter hero.move Left Toca enter her…" at bounding box center [314, 166] width 112 height 43
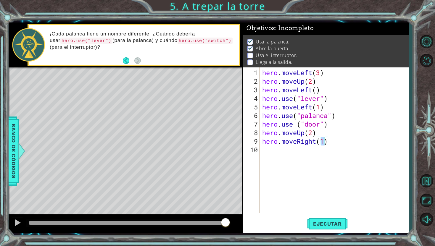
type textarea "hero.moveRight(2)"
click at [318, 148] on div "hero . moveLeft ( 3 ) hero . moveUp ( 2 ) hero . moveLeft ( ) hero . use ( "lev…" at bounding box center [335, 149] width 149 height 163
click at [329, 218] on span "Ejecutar" at bounding box center [327, 224] width 41 height 6
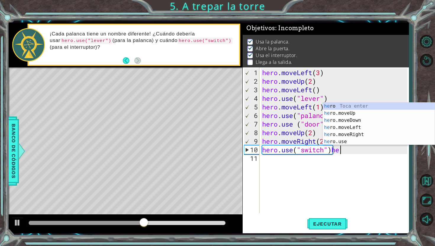
type textarea "hero.use("switch")"
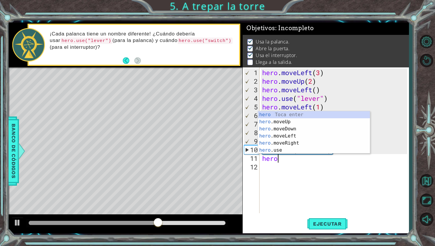
scroll to position [0, 0]
click at [290, 145] on div "hero Toca enter hero .moveUp Toca enter hero .moveDown Toca enter hero .moveLef…" at bounding box center [314, 139] width 112 height 57
type textarea "hero.moveRight(1)"
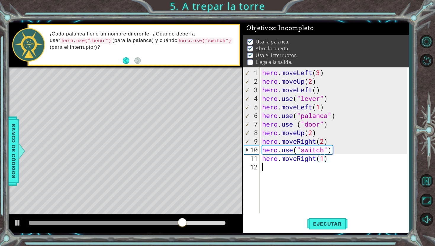
click at [282, 164] on div "hero . moveLeft ( 3 ) hero . moveUp ( 2 ) hero . moveLeft ( ) hero . use ( "lev…" at bounding box center [335, 149] width 149 height 163
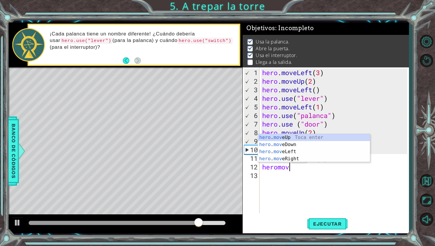
scroll to position [0, 1]
click at [298, 138] on div "hero . move Up Toca enter hero . move Down Toca enter hero . move Left Toca ent…" at bounding box center [314, 155] width 112 height 43
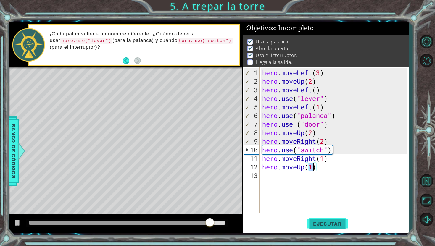
type textarea "hero.moveUp(1)"
click at [331, 218] on span "Ejecutar" at bounding box center [327, 224] width 41 height 6
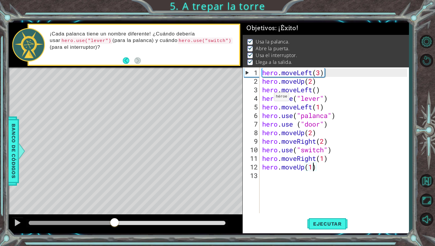
drag, startPoint x: 61, startPoint y: 222, endPoint x: 161, endPoint y: 221, distance: 100.6
click at [120, 218] on div at bounding box center [114, 223] width 11 height 11
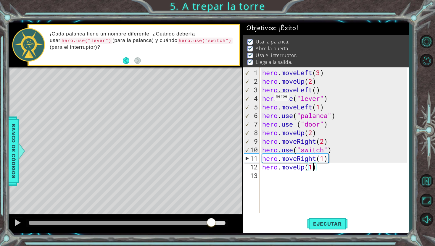
drag, startPoint x: 205, startPoint y: 225, endPoint x: 211, endPoint y: 226, distance: 6.2
click at [211, 218] on div at bounding box center [127, 223] width 196 height 4
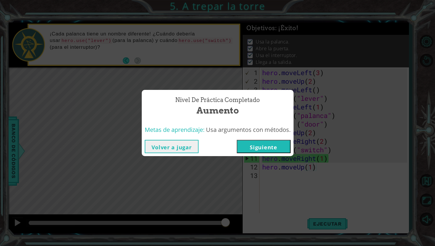
click at [259, 145] on button "Siguiente" at bounding box center [264, 146] width 54 height 13
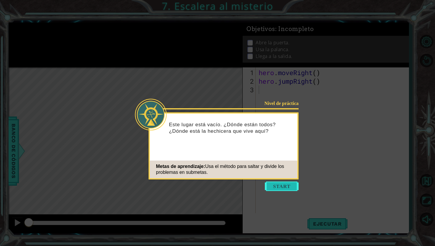
click at [272, 187] on button "Start" at bounding box center [282, 186] width 34 height 9
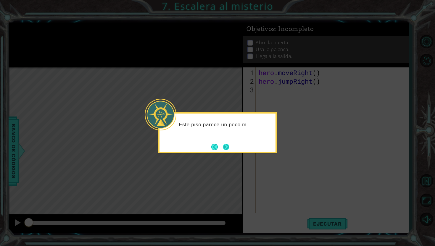
click at [227, 147] on button "Next" at bounding box center [226, 147] width 7 height 7
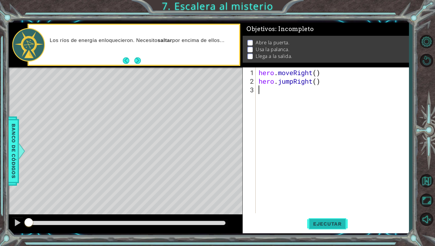
click at [329, 218] on span "Ejecutar" at bounding box center [327, 224] width 41 height 6
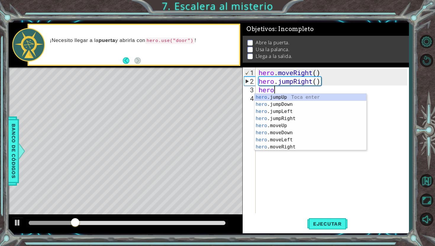
scroll to position [0, 0]
click at [293, 125] on div "hero .jumpUp Toca enter hero .jumpDown Toca enter hero .jumpLeft Toca enter her…" at bounding box center [310, 129] width 112 height 71
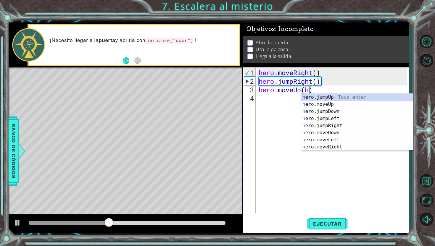
type textarea "hero.moveUp()"
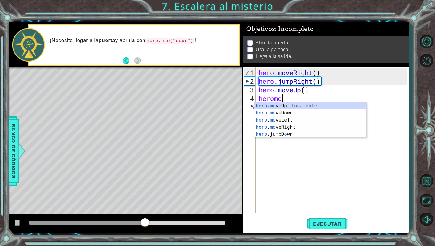
scroll to position [0, 1]
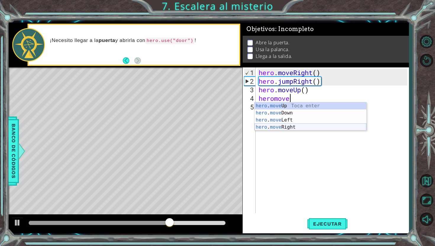
click at [298, 127] on div "hero . move Up Toca enter hero . move Down Toca enter hero . move Left Toca ent…" at bounding box center [310, 123] width 112 height 43
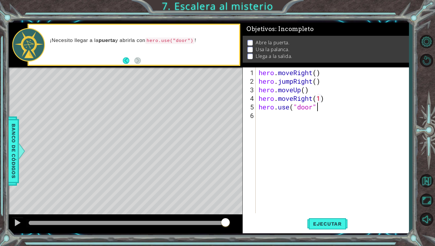
scroll to position [0, 5]
click at [329, 218] on span "Ejecutar" at bounding box center [327, 224] width 41 height 6
type textarea "hero.use("door")"
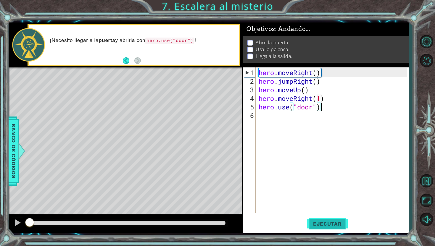
scroll to position [0, 2]
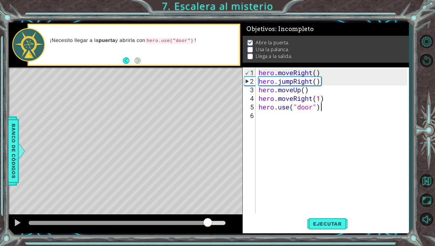
click at [207, 218] on div at bounding box center [127, 223] width 196 height 4
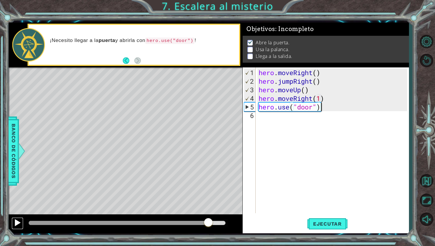
click at [15, 218] on div at bounding box center [18, 223] width 8 height 8
click at [325, 130] on div "hero . moveRight ( ) hero . jumpRight ( ) hero . moveUp ( ) hero . moveRight ( …" at bounding box center [333, 149] width 153 height 163
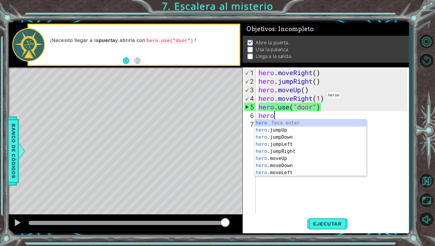
scroll to position [0, 0]
click at [301, 160] on div "hero Toca enter hero .jumpUp Toca enter hero .jumpDown Toca enter hero .jumpLef…" at bounding box center [310, 154] width 112 height 71
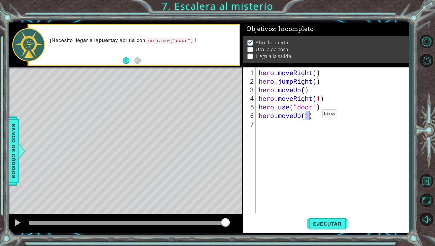
type textarea "hero.moveUp(2)"
click at [309, 132] on div "hero . moveRight ( ) hero . jumpRight ( ) hero . moveUp ( ) hero . moveRight ( …" at bounding box center [333, 149] width 153 height 163
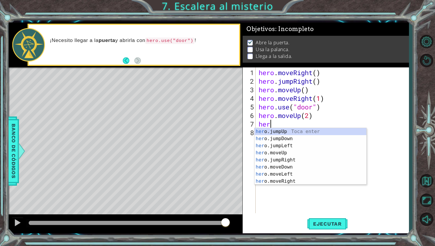
scroll to position [0, 0]
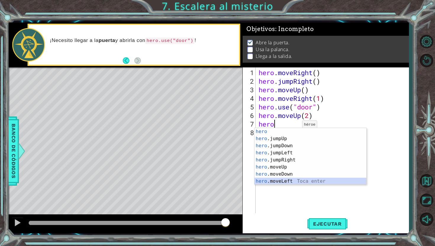
click at [284, 181] on div "hero Toca enter hero .jumpUp Toca enter hero .jumpDown Toca enter hero .jumpLef…" at bounding box center [310, 163] width 112 height 71
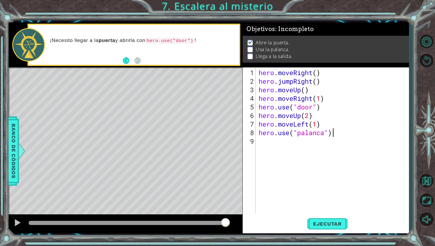
scroll to position [0, 3]
click at [320, 218] on span "Ejecutar" at bounding box center [327, 224] width 41 height 6
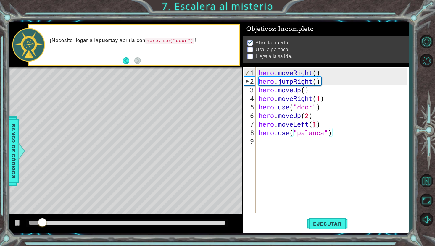
click at [214, 218] on div at bounding box center [126, 223] width 201 height 8
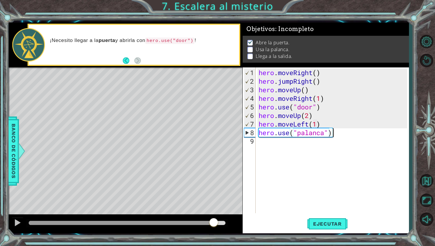
click at [214, 218] on div at bounding box center [127, 223] width 196 height 4
click at [15, 218] on div at bounding box center [18, 223] width 8 height 8
drag, startPoint x: 225, startPoint y: 222, endPoint x: 211, endPoint y: 225, distance: 13.9
drag, startPoint x: 213, startPoint y: 225, endPoint x: 169, endPoint y: 226, distance: 43.8
click at [169, 218] on div at bounding box center [170, 223] width 11 height 11
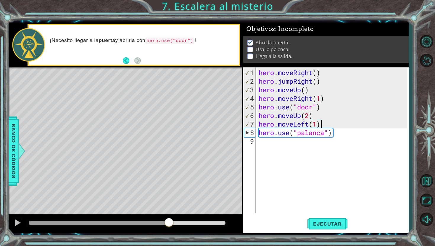
click at [327, 125] on div "hero . moveRight ( ) hero . jumpRight ( ) hero . moveUp ( ) hero . moveRight ( …" at bounding box center [333, 149] width 153 height 163
type textarea "hero.moveLeft(1)"
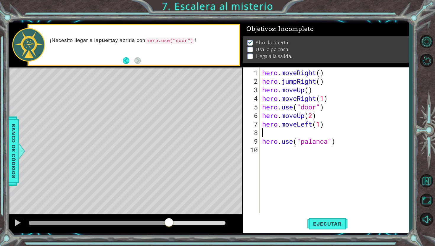
scroll to position [0, 0]
type textarea "e"
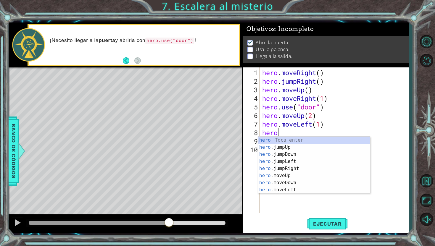
scroll to position [0, 0]
click at [321, 126] on div "hero . moveRight ( ) hero . jumpRight ( ) hero . moveUp ( ) hero . moveRight ( …" at bounding box center [335, 149] width 149 height 163
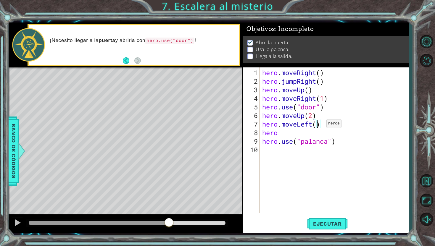
scroll to position [0, 2]
click at [304, 137] on div "hero . moveRight ( ) hero . jumpRight ( ) hero . moveUp ( ) hero . moveRight ( …" at bounding box center [335, 149] width 149 height 163
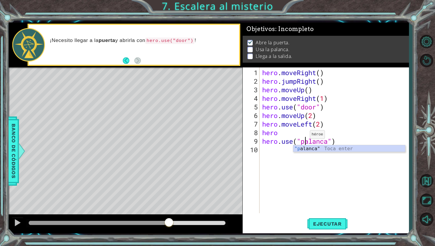
scroll to position [0, 2]
click at [290, 127] on div "hero . moveRight ( ) hero . jumpRight ( ) hero . moveUp ( ) hero . moveRight ( …" at bounding box center [335, 149] width 149 height 163
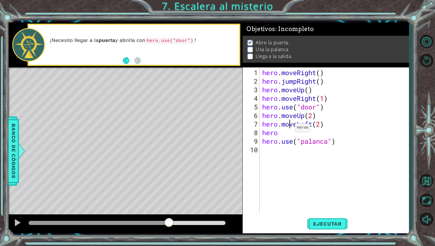
click at [289, 130] on div "hero . moveRight ( ) hero . jumpRight ( ) hero . moveUp ( ) hero . moveRight ( …" at bounding box center [335, 149] width 149 height 163
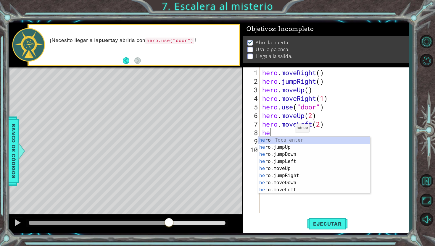
scroll to position [0, 0]
type textarea "h"
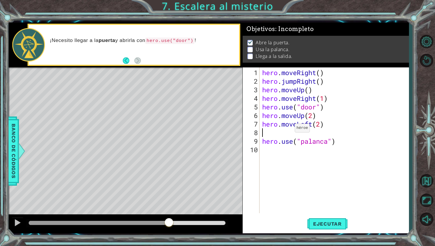
type textarea "hero.moveLeft(2)"
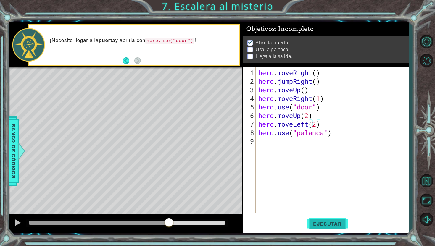
click at [329, 218] on span "Ejecutar" at bounding box center [327, 224] width 41 height 6
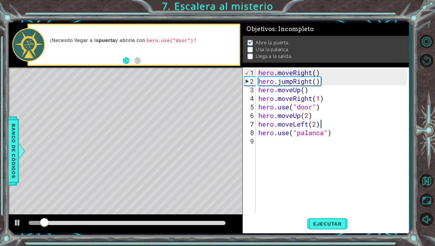
click at [206, 218] on div at bounding box center [127, 223] width 196 height 4
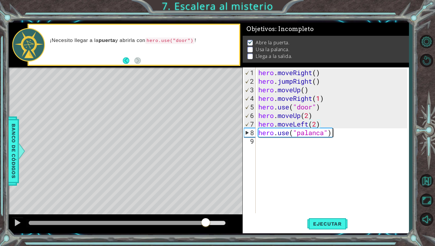
click at [348, 131] on div "hero . moveRight ( ) hero . jumpRight ( ) hero . moveUp ( ) hero . moveRight ( …" at bounding box center [333, 149] width 153 height 163
type textarea "hero.use("palanca")"
click at [331, 133] on div "hero . moveRight ( ) hero . jumpRight ( ) hero . moveUp ( ) hero . moveRight ( …" at bounding box center [333, 149] width 153 height 163
click at [327, 134] on div "hero . moveRight ( ) hero . jumpRight ( ) hero . moveUp ( ) hero . moveRight ( …" at bounding box center [333, 149] width 153 height 163
click at [330, 133] on div "hero . moveRight ( ) hero . jumpRight ( ) hero . moveUp ( ) hero . moveRight ( …" at bounding box center [333, 149] width 153 height 163
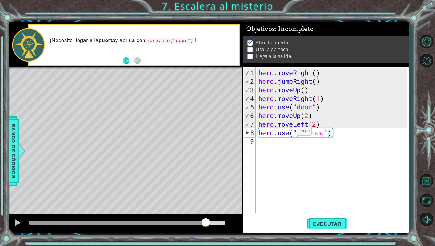
click at [287, 133] on div "hero . moveRight ( ) hero . jumpRight ( ) hero . moveUp ( ) hero . moveRight ( …" at bounding box center [333, 149] width 153 height 163
click at [313, 146] on div "hero . moveRight ( ) hero . jumpRight ( ) hero . moveUp ( ) hero . moveRight ( …" at bounding box center [333, 149] width 153 height 163
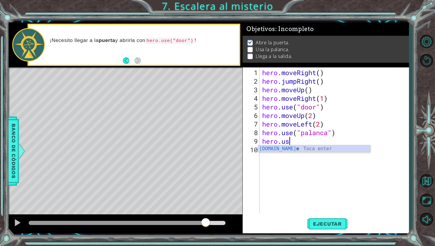
scroll to position [0, 1]
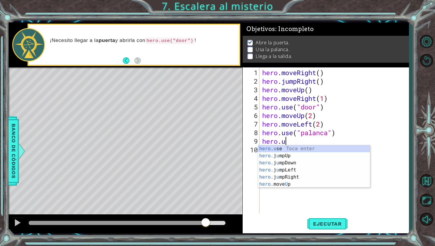
type textarea "hero."
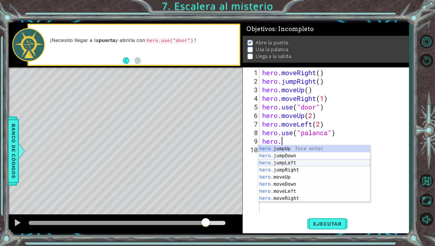
click at [305, 161] on div "hero. jumpUp Toca enter hero. jumpDown Toca enter hero. jumpLeft Toca enter her…" at bounding box center [314, 180] width 112 height 71
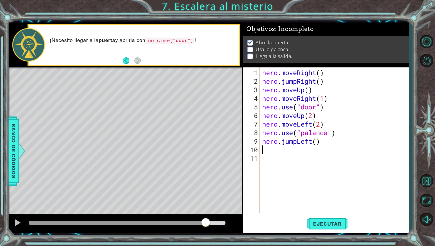
scroll to position [0, 0]
click at [322, 125] on div "hero . moveRight ( ) hero . jumpRight ( ) hero . moveUp ( ) hero . moveRight ( …" at bounding box center [335, 149] width 149 height 163
click at [325, 143] on div "hero . moveRight ( ) hero . jumpRight ( ) hero . moveUp ( ) hero . moveRight ( …" at bounding box center [335, 149] width 149 height 163
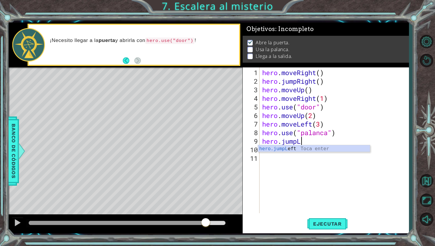
type textarea "hero.jump"
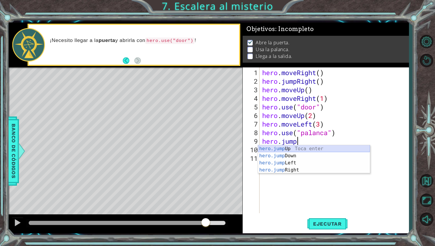
click at [319, 149] on div "hero.jump Up Toca enter hero.jump Down Toca enter hero.jump Left Toca enter her…" at bounding box center [314, 166] width 112 height 43
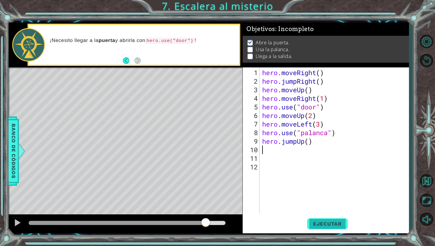
click at [338, 218] on span "Ejecutar" at bounding box center [327, 224] width 41 height 6
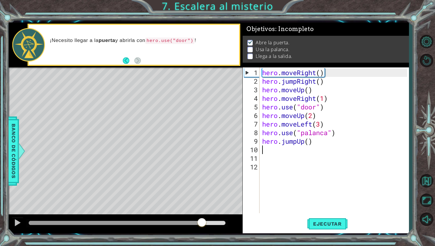
click at [201, 218] on div at bounding box center [127, 223] width 196 height 4
drag, startPoint x: 201, startPoint y: 223, endPoint x: 204, endPoint y: 224, distance: 3.4
click at [204, 218] on div at bounding box center [204, 223] width 11 height 11
click at [19, 218] on div at bounding box center [18, 223] width 8 height 8
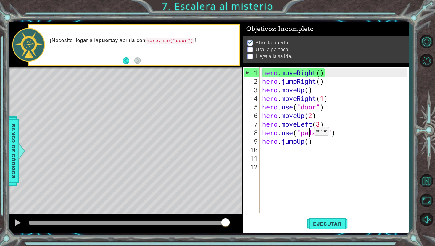
click at [308, 133] on div "hero . moveRight ( ) hero . jumpRight ( ) hero . moveUp ( ) hero . moveRight ( …" at bounding box center [335, 149] width 149 height 163
click at [326, 134] on div "hero . moveRight ( ) hero . jumpRight ( ) hero . moveUp ( ) hero . moveRight ( …" at bounding box center [335, 149] width 149 height 163
click at [328, 134] on div "hero . moveRight ( ) hero . jumpRight ( ) hero . moveUp ( ) hero . moveRight ( …" at bounding box center [335, 149] width 149 height 163
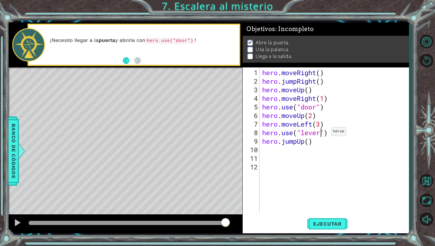
scroll to position [0, 2]
click at [322, 218] on span "Ejecutar" at bounding box center [327, 224] width 41 height 6
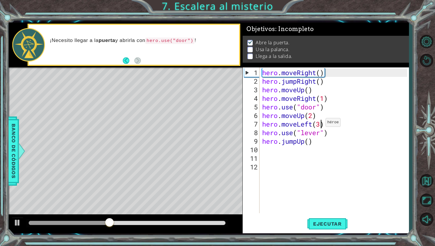
click at [320, 125] on div "hero . moveRight ( ) hero . jumpRight ( ) hero . moveUp ( ) hero . moveRight ( …" at bounding box center [335, 149] width 149 height 163
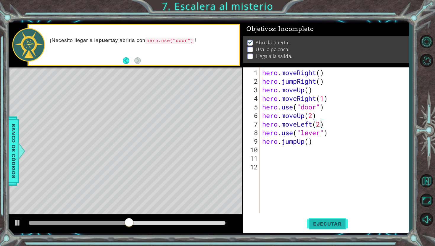
click at [316, 218] on button "Ejecutar" at bounding box center [327, 224] width 41 height 17
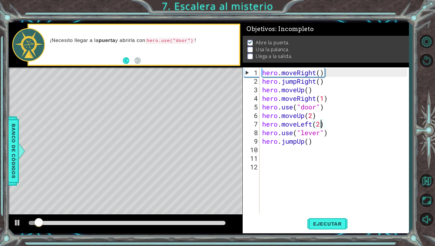
click at [192, 218] on div at bounding box center [126, 223] width 234 height 19
click at [195, 218] on div at bounding box center [126, 223] width 201 height 8
click at [199, 218] on div at bounding box center [126, 223] width 201 height 8
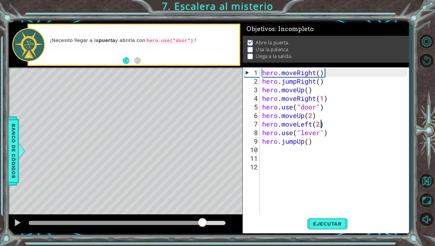
click at [203, 218] on div at bounding box center [127, 223] width 196 height 4
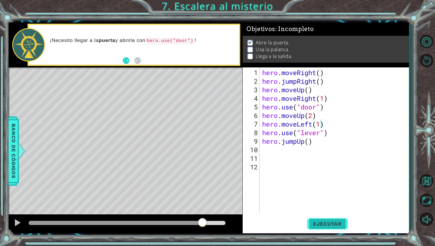
click at [313, 218] on span "Ejecutar" at bounding box center [327, 224] width 41 height 6
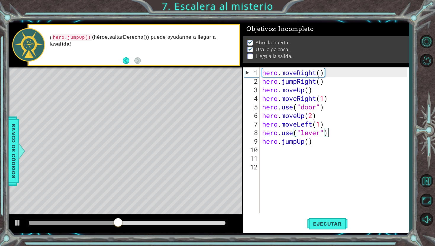
click at [339, 130] on div "hero . moveRight ( ) hero . jumpRight ( ) hero . moveUp ( ) hero . moveRight ( …" at bounding box center [335, 149] width 149 height 163
type textarea "hero.use("lever")"
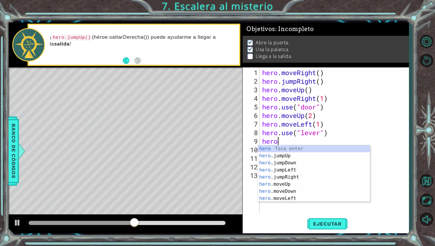
scroll to position [0, 0]
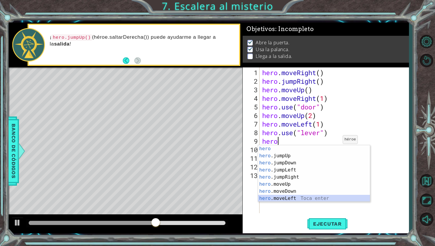
click at [306, 200] on div "hero Toca enter hero .jumpUp Toca enter hero .jumpDown Toca enter hero .jumpLef…" at bounding box center [314, 180] width 112 height 71
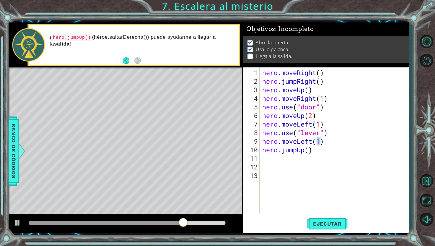
type textarea "hero.moveLeft(2)"
click at [328, 162] on div "hero . moveRight ( ) hero . jumpRight ( ) hero . moveUp ( ) hero . moveRight ( …" at bounding box center [335, 149] width 149 height 163
click at [326, 157] on div "hero . moveRight ( ) hero . jumpRight ( ) hero . moveUp ( ) hero . moveRight ( …" at bounding box center [335, 149] width 149 height 163
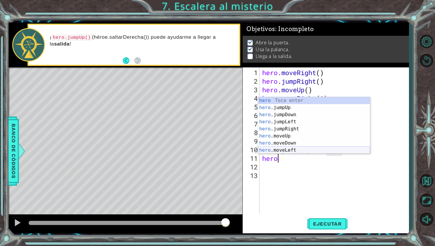
scroll to position [14, 0]
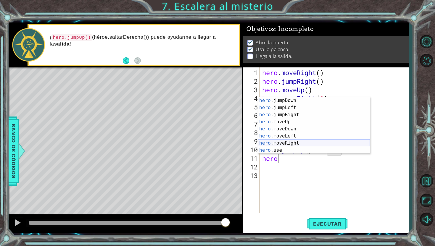
click at [324, 145] on div "hero .jumpDown Toca enter hero .jumpLeft Toca enter hero .jumpRight Toca enter …" at bounding box center [314, 132] width 112 height 71
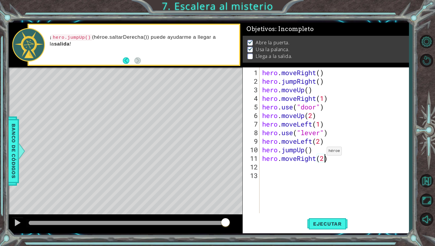
scroll to position [0, 3]
type textarea "hero.moveRight(2)"
click at [332, 218] on span "Ejecutar" at bounding box center [327, 224] width 41 height 6
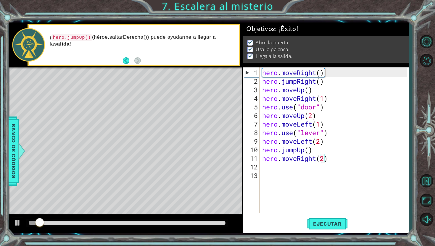
click at [208, 218] on div at bounding box center [126, 223] width 201 height 8
click at [215, 218] on div at bounding box center [126, 223] width 201 height 8
click at [214, 218] on div at bounding box center [127, 223] width 196 height 4
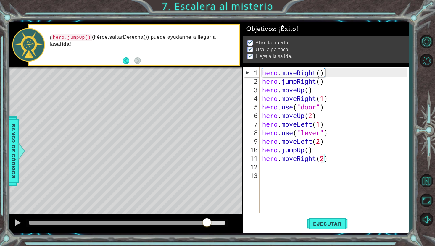
drag, startPoint x: 211, startPoint y: 224, endPoint x: 179, endPoint y: 224, distance: 32.3
click at [201, 218] on div at bounding box center [206, 223] width 11 height 11
drag, startPoint x: 178, startPoint y: 224, endPoint x: 132, endPoint y: 223, distance: 46.1
click at [133, 218] on div at bounding box center [135, 223] width 11 height 11
click at [17, 218] on div at bounding box center [18, 223] width 8 height 8
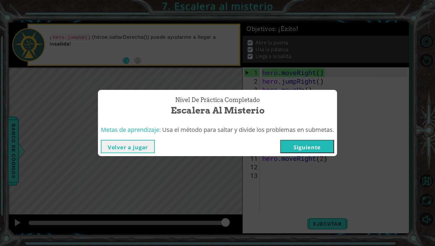
click at [317, 144] on button "Siguiente" at bounding box center [307, 146] width 54 height 13
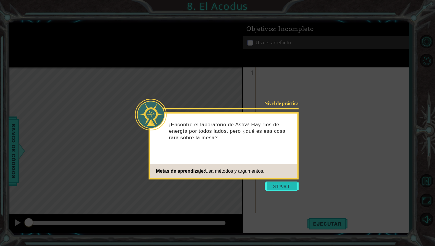
click at [271, 185] on button "Start" at bounding box center [282, 186] width 34 height 9
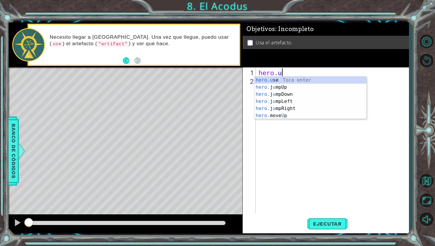
scroll to position [0, 1]
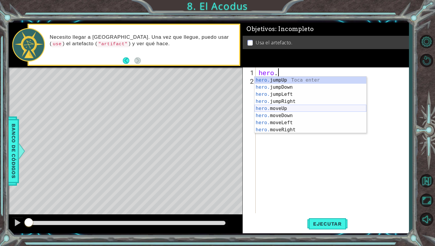
click at [291, 110] on div "hero. jumpUp Toca enter hero. jumpDown Toca enter hero. jumpLeft Toca enter her…" at bounding box center [310, 112] width 112 height 71
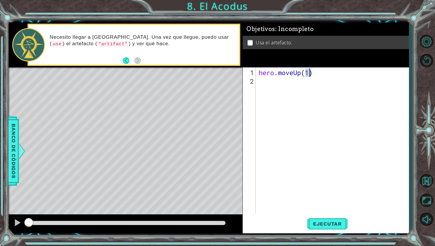
type textarea "hero.moveUp(2)"
click at [304, 83] on div "hero . moveUp ( 2 )" at bounding box center [333, 149] width 153 height 163
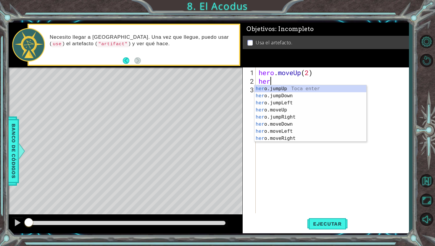
type textarea "hero"
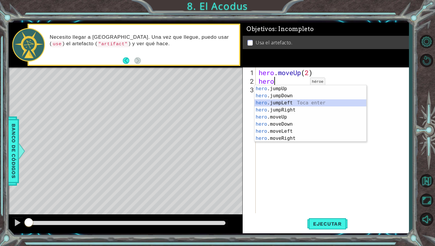
click at [287, 100] on div "hero .jumpUp Toca enter hero .jumpDown Toca enter hero .jumpLeft Toca enter her…" at bounding box center [310, 120] width 112 height 71
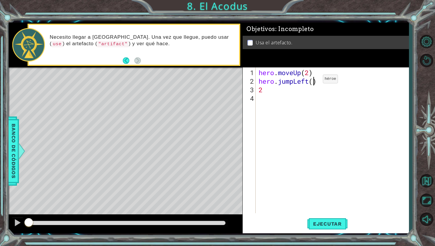
click at [314, 81] on div "hero . moveUp ( 2 ) hero . jumpLeft ( ) 2" at bounding box center [333, 149] width 153 height 163
click at [304, 88] on div "hero . moveUp ( 2 ) hero . jumpLeft ( 2 ) 2" at bounding box center [333, 149] width 153 height 163
type textarea "2"
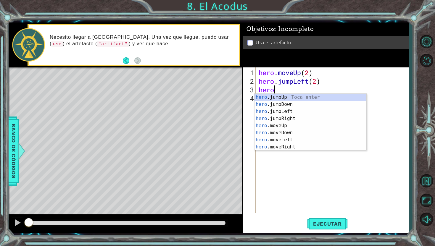
scroll to position [0, 0]
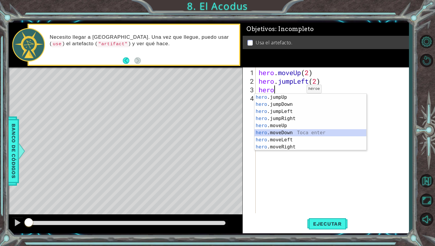
click at [288, 130] on div "hero .jumpUp Toca enter hero .jumpDown Toca enter hero .jumpLeft Toca enter her…" at bounding box center [310, 129] width 112 height 71
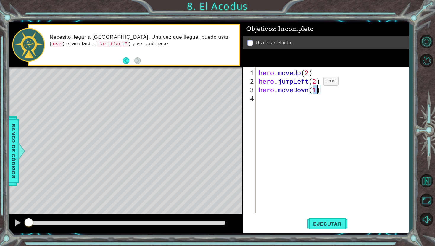
type textarea "hero.moveDown(2)"
click at [303, 94] on div "hero . moveUp ( 2 ) hero . jumpLeft ( 2 ) hero . moveDown ( 2 )" at bounding box center [333, 149] width 153 height 163
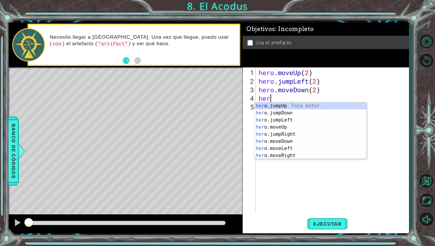
type textarea "hero"
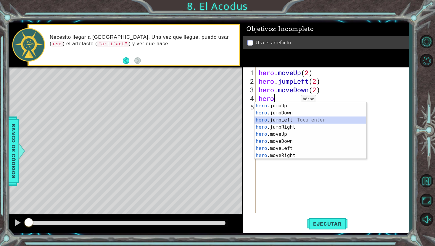
click at [288, 120] on div "hero .jumpUp Toca enter hero .jumpDown Toca enter hero .jumpLeft Toca enter her…" at bounding box center [310, 137] width 112 height 71
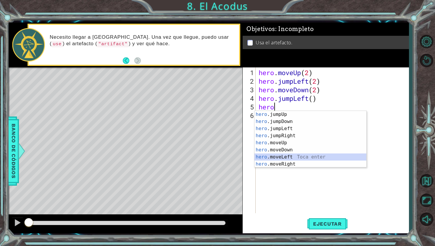
click at [281, 158] on div "hero .jumpUp Toca enter hero .jumpDown Toca enter hero .jumpLeft Toca enter her…" at bounding box center [310, 146] width 112 height 71
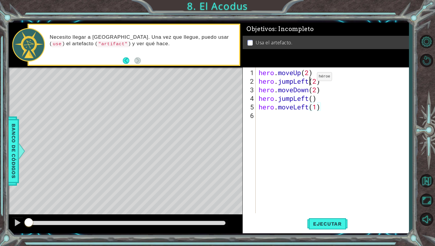
click at [308, 79] on div "hero . moveUp ( 2 ) hero . jumpLeft ( 2 ) hero . moveDown ( 2 ) hero . jumpLeft…" at bounding box center [333, 149] width 153 height 163
click at [291, 80] on div "hero . moveUp ( 2 ) hero . jumpLeft ( 2 ) hero . moveDown ( 2 ) hero . jumpLeft…" at bounding box center [333, 149] width 153 height 163
click at [293, 80] on div "hero . moveUp ( 2 ) hero . jumpLeft ( 2 ) hero . moveDown ( 2 ) hero . jumpLeft…" at bounding box center [333, 149] width 153 height 163
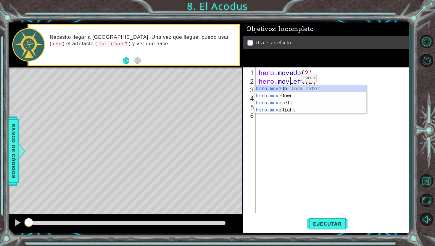
scroll to position [0, 1]
type textarea "hero.moveLeft(2)"
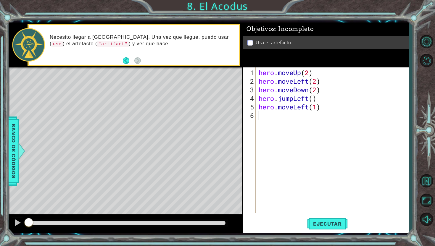
click at [307, 150] on div "hero . moveUp ( 2 ) hero . moveLeft ( 2 ) hero . moveDown ( 2 ) hero . jumpLeft…" at bounding box center [333, 149] width 153 height 163
click at [316, 84] on div "hero . moveUp ( 2 ) hero . moveLeft ( 2 ) hero . moveDown ( 2 ) hero . jumpLeft…" at bounding box center [333, 149] width 153 height 163
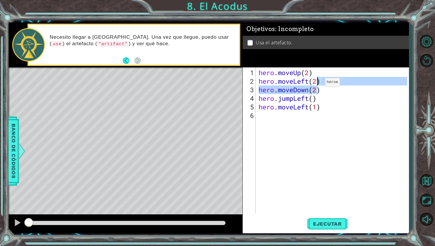
click at [316, 84] on div "hero . moveUp ( 2 ) hero . moveLeft ( 2 ) hero . moveDown ( 2 ) hero . jumpLeft…" at bounding box center [333, 149] width 153 height 163
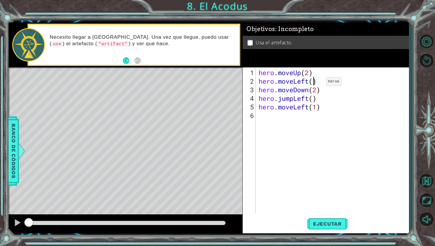
scroll to position [0, 2]
click at [310, 93] on div "hero . moveUp ( 2 ) hero . moveLeft ( 1 ) hero . moveDown ( 2 ) hero . jumpLeft…" at bounding box center [333, 149] width 153 height 163
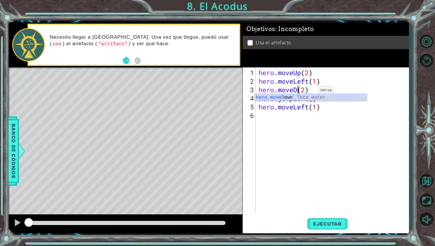
scroll to position [0, 2]
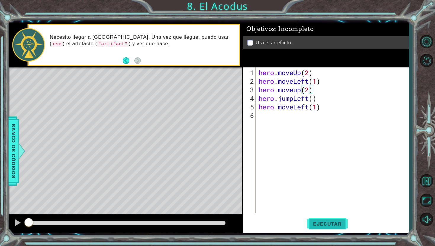
click at [320, 218] on span "Ejecutar" at bounding box center [327, 224] width 41 height 6
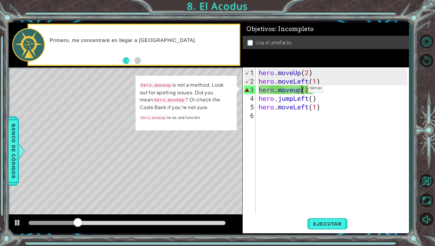
click at [299, 91] on div "hero . moveUp ( 2 ) hero . moveLeft ( 1 ) hero . moveup ( 2 ) hero . jumpLeft (…" at bounding box center [333, 149] width 153 height 163
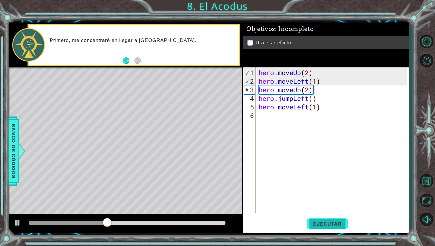
click at [323, 218] on span "Ejecutar" at bounding box center [327, 224] width 41 height 6
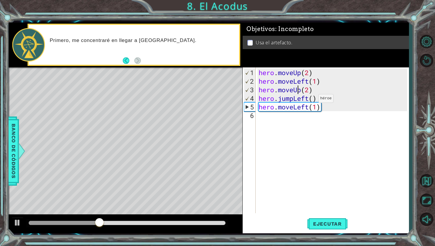
click at [309, 101] on div "hero . moveUp ( 2 ) hero . moveLeft ( 1 ) hero . moveUp ( 2 ) hero . jumpLeft (…" at bounding box center [333, 149] width 153 height 163
click at [307, 105] on div "hero.jumpDown Toca enter" at bounding box center [310, 112] width 112 height 21
type textarea "hero.jumpDown(2)"
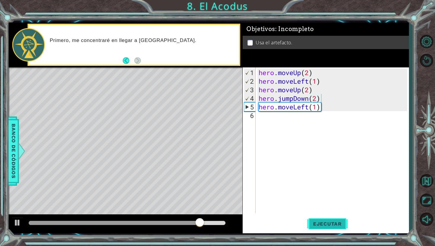
click at [325, 218] on span "Ejecutar" at bounding box center [327, 224] width 41 height 6
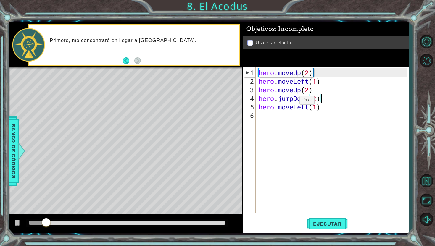
click at [290, 102] on div "hero . moveUp ( 2 ) hero . moveLeft ( 1 ) hero . moveUp ( 2 ) hero . jumpDown (…" at bounding box center [333, 149] width 153 height 163
click at [291, 102] on div "hero . moveUp ( 2 ) hero . moveLeft ( 1 ) hero . moveUp ( 2 ) hero . jumpDown (…" at bounding box center [333, 149] width 153 height 163
click at [291, 100] on div "hero . moveUp ( 2 ) hero . moveLeft ( 1 ) hero . moveUp ( 2 ) hero . jumpDown (…" at bounding box center [333, 149] width 153 height 163
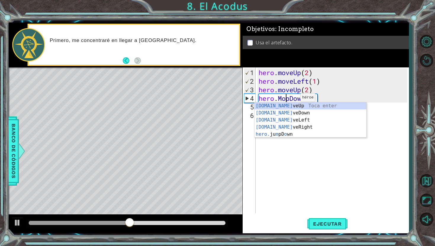
scroll to position [0, 1]
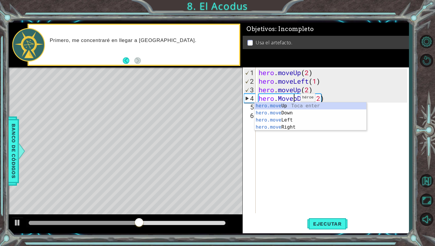
type textarea "hero.moveUp(1)(2)"
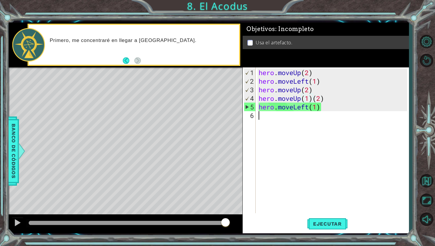
click at [328, 124] on div "hero . moveUp ( 2 ) hero . moveLeft ( 1 ) hero . moveUp ( 2 ) hero . moveUp ( 1…" at bounding box center [333, 149] width 153 height 163
click at [322, 143] on div "hero . moveUp ( 2 ) hero . moveLeft ( 1 ) hero . moveUp ( 2 ) hero . moveUp ( 1…" at bounding box center [333, 149] width 153 height 163
click at [341, 110] on div "hero . moveUp ( 2 ) hero . moveLeft ( 1 ) hero . moveUp ( 2 ) hero . moveUp ( 1…" at bounding box center [333, 149] width 153 height 163
click at [345, 104] on div "hero . moveUp ( 2 ) hero . moveLeft ( 1 ) hero . moveUp ( 2 ) hero . moveUp ( 1…" at bounding box center [333, 149] width 153 height 163
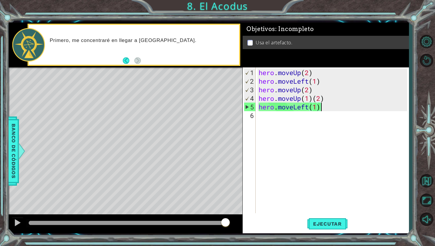
click at [345, 100] on div "hero . moveUp ( 2 ) hero . moveLeft ( 1 ) hero . moveUp ( 2 ) hero . moveUp ( 1…" at bounding box center [333, 149] width 153 height 163
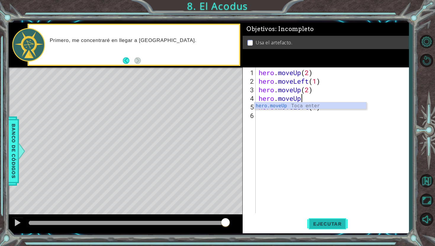
type textarea "hero.moveUp"
click at [330, 218] on button "Ejecutar" at bounding box center [327, 224] width 41 height 17
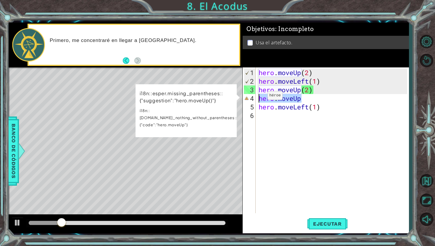
drag, startPoint x: 306, startPoint y: 97, endPoint x: 254, endPoint y: 97, distance: 51.8
click at [255, 97] on div "hero.moveUp 1 2 3 4 5 6 hero . moveUp ( 2 ) hero . moveLeft ( 1 ) hero . moveUp…" at bounding box center [325, 140] width 164 height 146
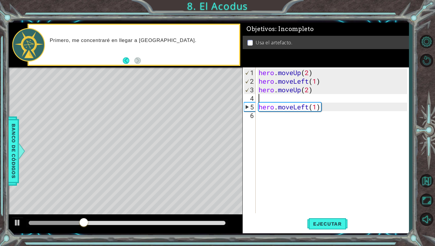
click at [324, 97] on div "hero . moveUp ( 2 ) hero . moveLeft ( 1 ) hero . moveUp ( 2 ) hero . moveLeft (…" at bounding box center [333, 149] width 153 height 163
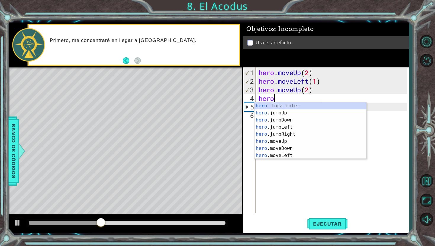
scroll to position [0, 0]
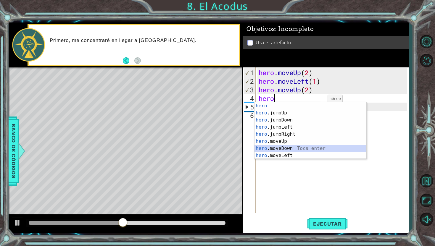
click at [314, 148] on div "hero Toca enter hero .jumpUp Toca enter hero .jumpDown Toca enter hero .jumpLef…" at bounding box center [310, 137] width 112 height 71
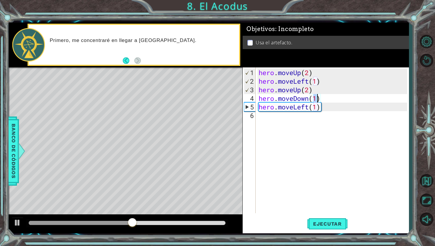
scroll to position [0, 2]
click at [317, 107] on div "hero . moveUp ( 2 ) hero . moveLeft ( 1 ) hero . moveUp ( 2 ) hero . moveDown (…" at bounding box center [333, 149] width 153 height 163
click at [294, 109] on div "hero . moveUp ( 2 ) hero . moveLeft ( 1 ) hero . moveUp ( 2 ) hero . moveDown (…" at bounding box center [333, 149] width 153 height 163
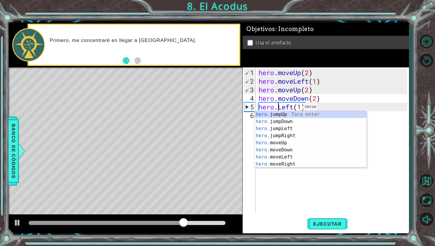
scroll to position [0, 2]
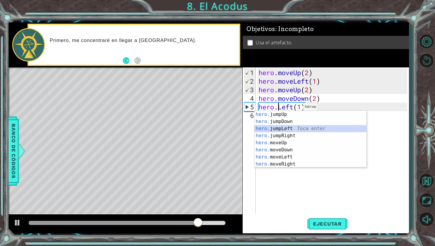
click at [294, 127] on div "hero. jumpUp Toca enter hero. jumpDown Toca enter hero. jumpLeft Toca enter her…" at bounding box center [310, 146] width 112 height 71
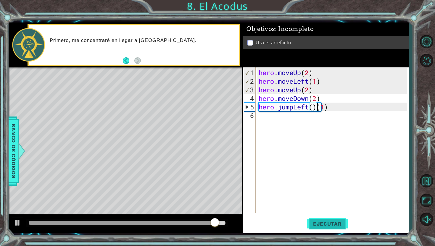
type textarea "hero.jumpLeft()(1)"
click at [320, 218] on button "Ejecutar" at bounding box center [327, 224] width 41 height 17
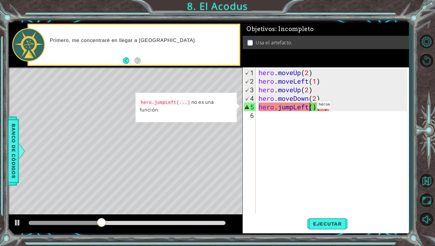
click at [308, 107] on div "hero . moveUp ( 2 ) hero . moveLeft ( 1 ) hero . moveUp ( 2 ) hero . moveDown (…" at bounding box center [333, 149] width 153 height 163
click at [299, 128] on div "hero . moveUp ( 2 ) hero . moveLeft ( 1 ) hero . moveUp ( 2 ) hero . moveDown (…" at bounding box center [333, 149] width 153 height 163
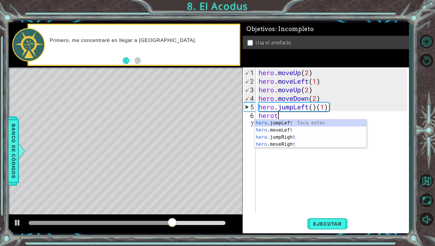
scroll to position [0, 0]
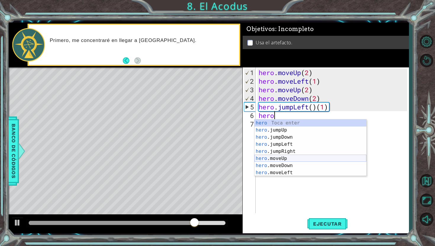
click at [290, 158] on div "hero Toca enter hero .jumpUp Toca enter hero .jumpDown Toca enter hero .jumpLef…" at bounding box center [310, 154] width 112 height 71
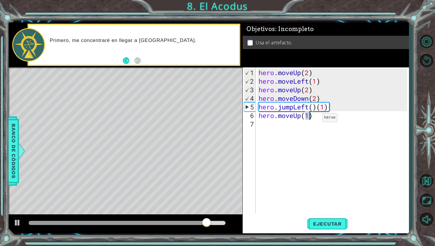
type textarea "hero.moveUp(2)"
click at [313, 122] on div "hero . moveUp ( 2 ) hero . moveLeft ( 1 ) hero . moveUp ( 2 ) hero . moveDown (…" at bounding box center [333, 149] width 153 height 163
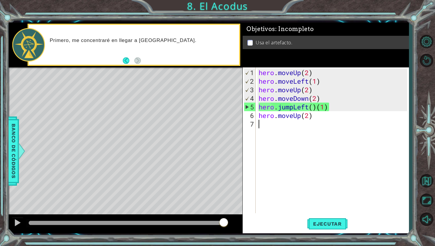
type textarea "e"
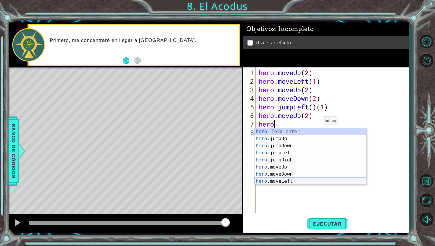
scroll to position [14, 0]
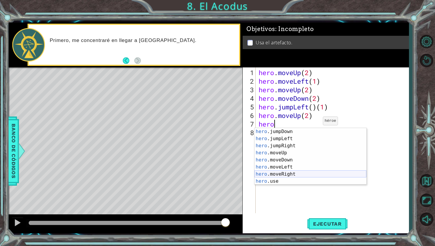
click at [310, 174] on div "hero .jumpDown Toca enter hero .jumpLeft Toca enter hero .jumpRight Toca enter …" at bounding box center [310, 163] width 112 height 71
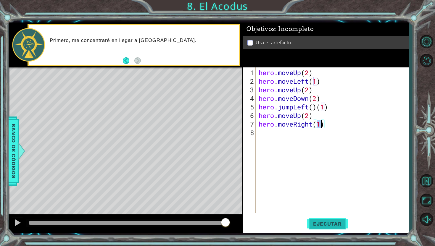
click at [329, 218] on button "Ejecutar" at bounding box center [327, 224] width 41 height 17
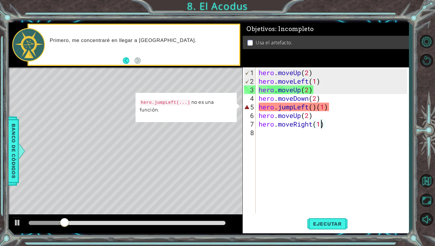
click at [317, 110] on div "hero . moveUp ( 2 ) hero . moveLeft ( 1 ) hero . moveUp ( 2 ) hero . moveDown (…" at bounding box center [333, 149] width 153 height 163
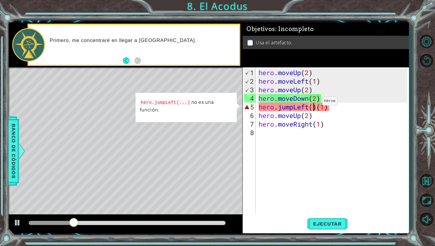
click at [313, 103] on div "hero . moveUp ( 2 ) hero . moveLeft ( 1 ) hero . moveUp ( 2 ) hero . moveDown (…" at bounding box center [333, 149] width 153 height 163
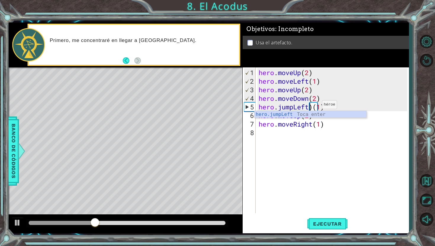
click at [313, 106] on div "hero . moveUp ( 2 ) hero . moveLeft ( 1 ) hero . moveUp ( 2 ) hero . moveDown (…" at bounding box center [333, 149] width 153 height 163
type textarea "hero.jumpLeft(1)"
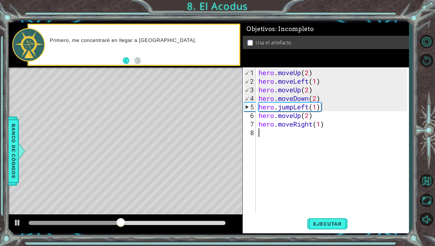
click at [321, 171] on div "hero . moveUp ( 2 ) hero . moveLeft ( 1 ) hero . moveUp ( 2 ) hero . moveDown (…" at bounding box center [333, 149] width 153 height 163
click at [324, 218] on button "Ejecutar" at bounding box center [327, 224] width 41 height 17
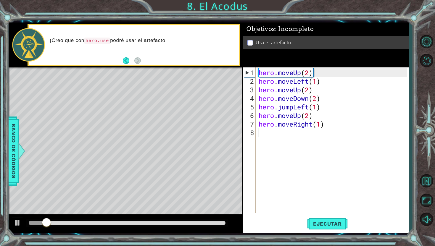
click at [184, 218] on div at bounding box center [127, 223] width 196 height 4
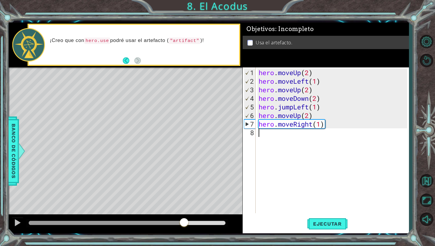
click at [293, 132] on div "hero . moveUp ( 2 ) hero . moveLeft ( 1 ) hero . moveUp ( 2 ) hero . moveDown (…" at bounding box center [333, 149] width 153 height 163
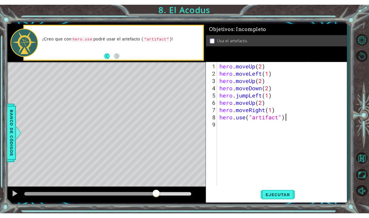
scroll to position [0, 3]
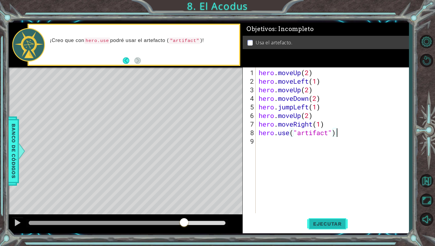
type textarea "hero.use("artifact")"
click at [332, 218] on span "Ejecutar" at bounding box center [327, 224] width 41 height 6
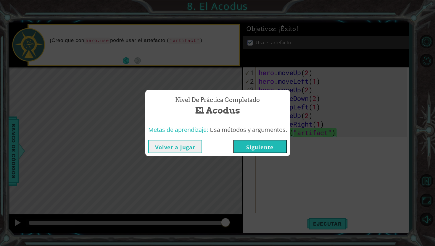
click at [276, 148] on button "Siguiente" at bounding box center [260, 146] width 54 height 13
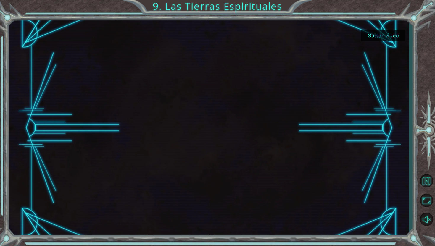
click at [369, 34] on button "Saltar video" at bounding box center [383, 36] width 44 height 12
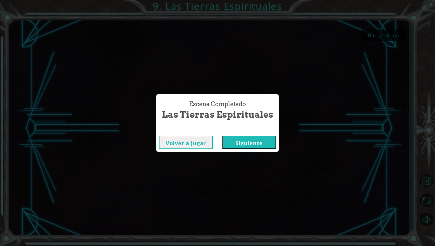
click at [239, 140] on button "Siguiente" at bounding box center [249, 142] width 54 height 13
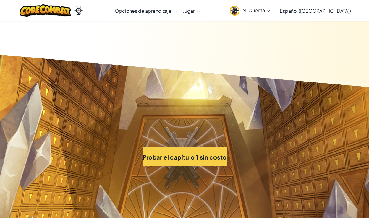
scroll to position [3696, 0]
